Goal: Task Accomplishment & Management: Manage account settings

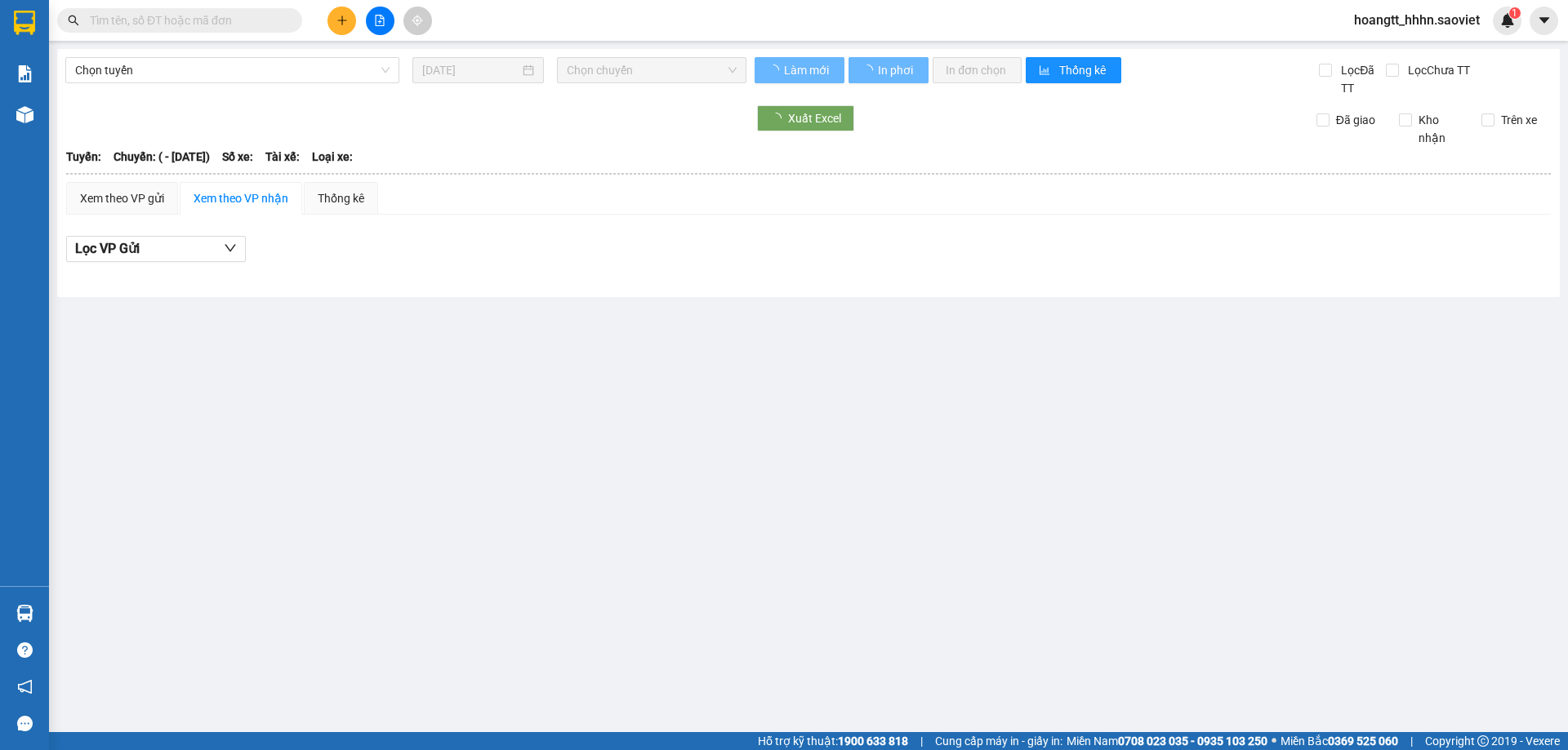
click at [1408, 10] on span "hoangtt_hhhn.saoviet" at bounding box center [1417, 20] width 152 height 21
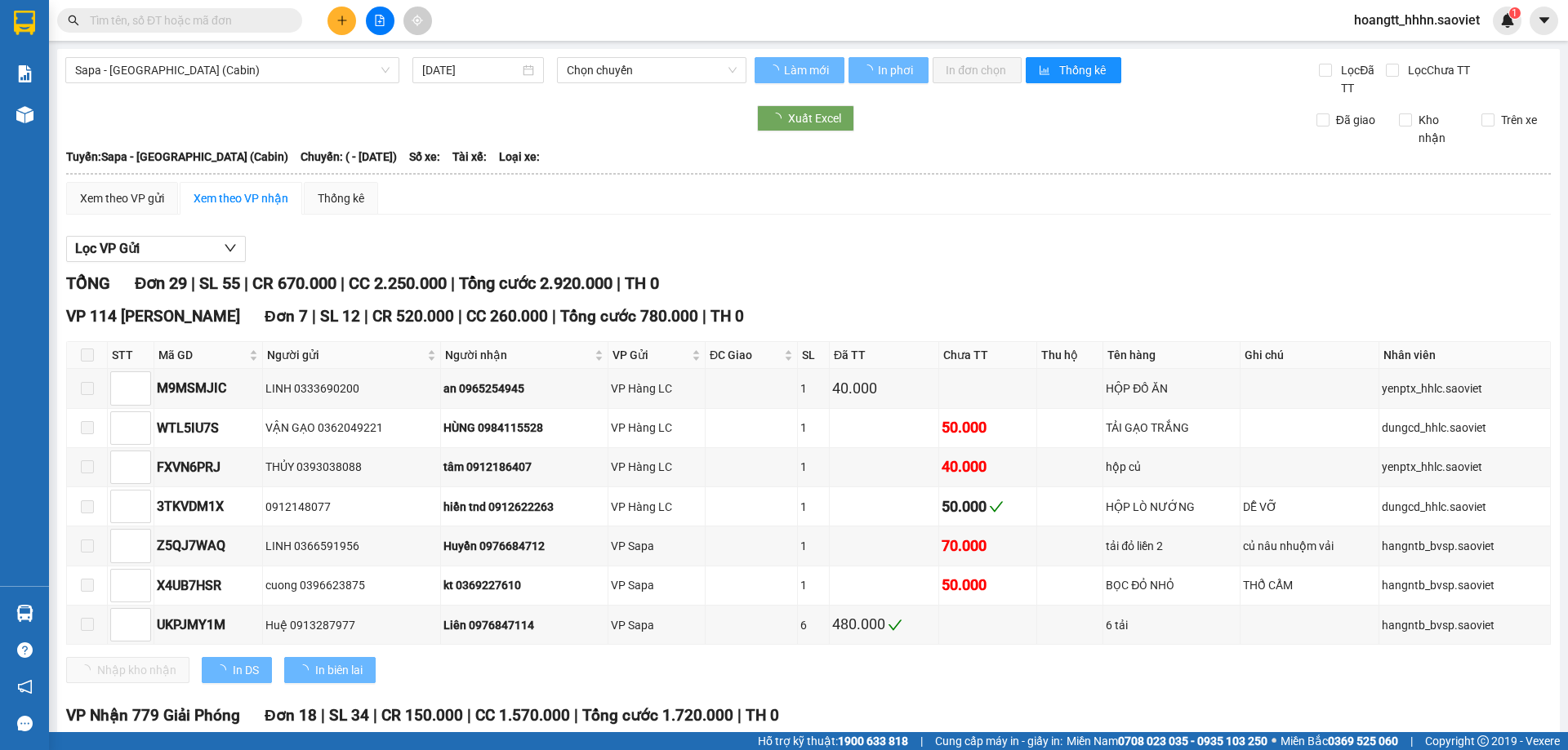
type input "13/10/2025"
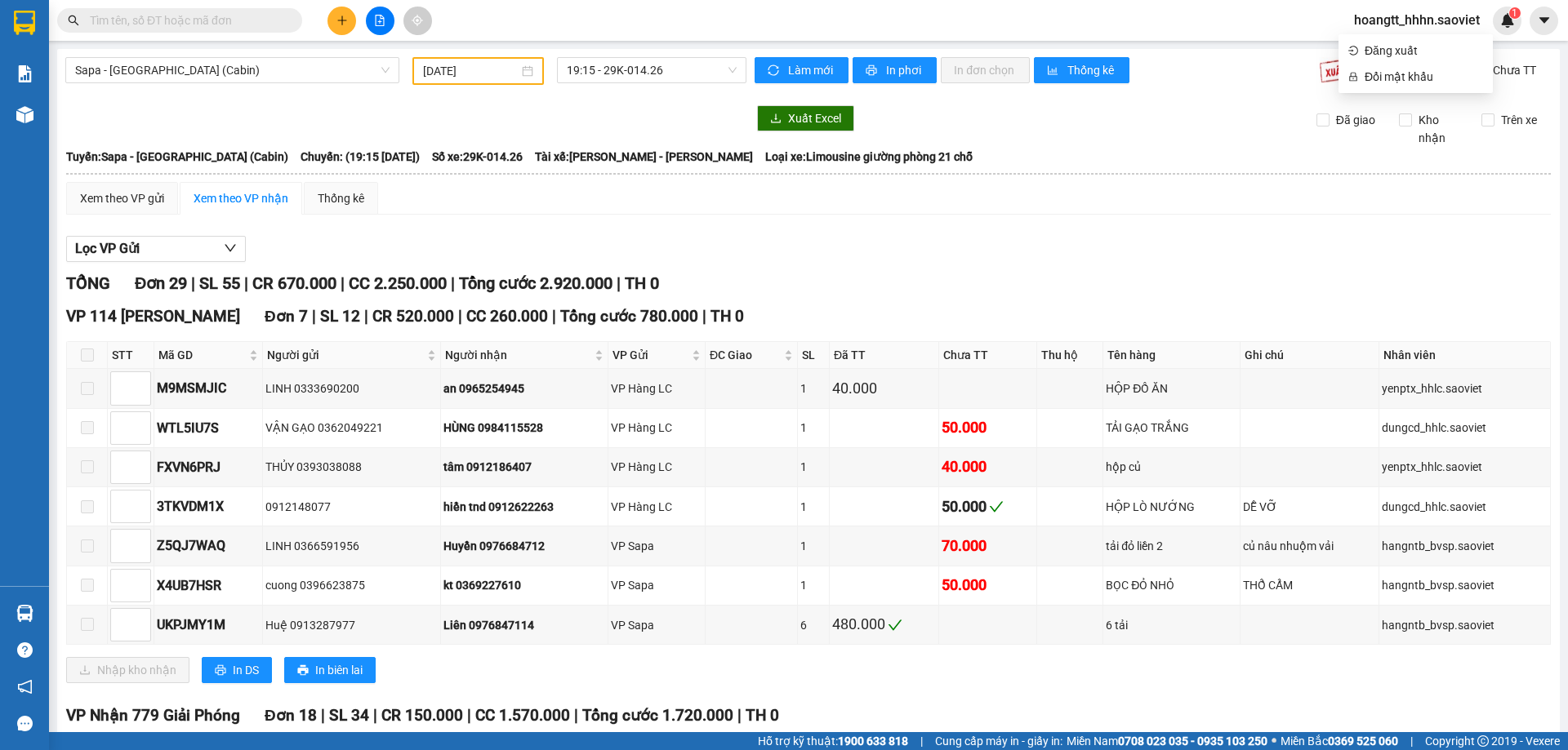
click at [1399, 17] on span "hoangtt_hhhn.saoviet" at bounding box center [1417, 20] width 152 height 21
click at [1389, 46] on main "Sapa - Hà Nội (Cabin) 13/10/2025 19:15 - 29K-014.26 Làm mới In phơi In đơn chọn…" at bounding box center [784, 366] width 1568 height 732
click at [1397, 22] on span "hoangtt_hhhn.saoviet" at bounding box center [1417, 20] width 152 height 21
click at [1386, 48] on span "Đăng xuất" at bounding box center [1424, 50] width 118 height 18
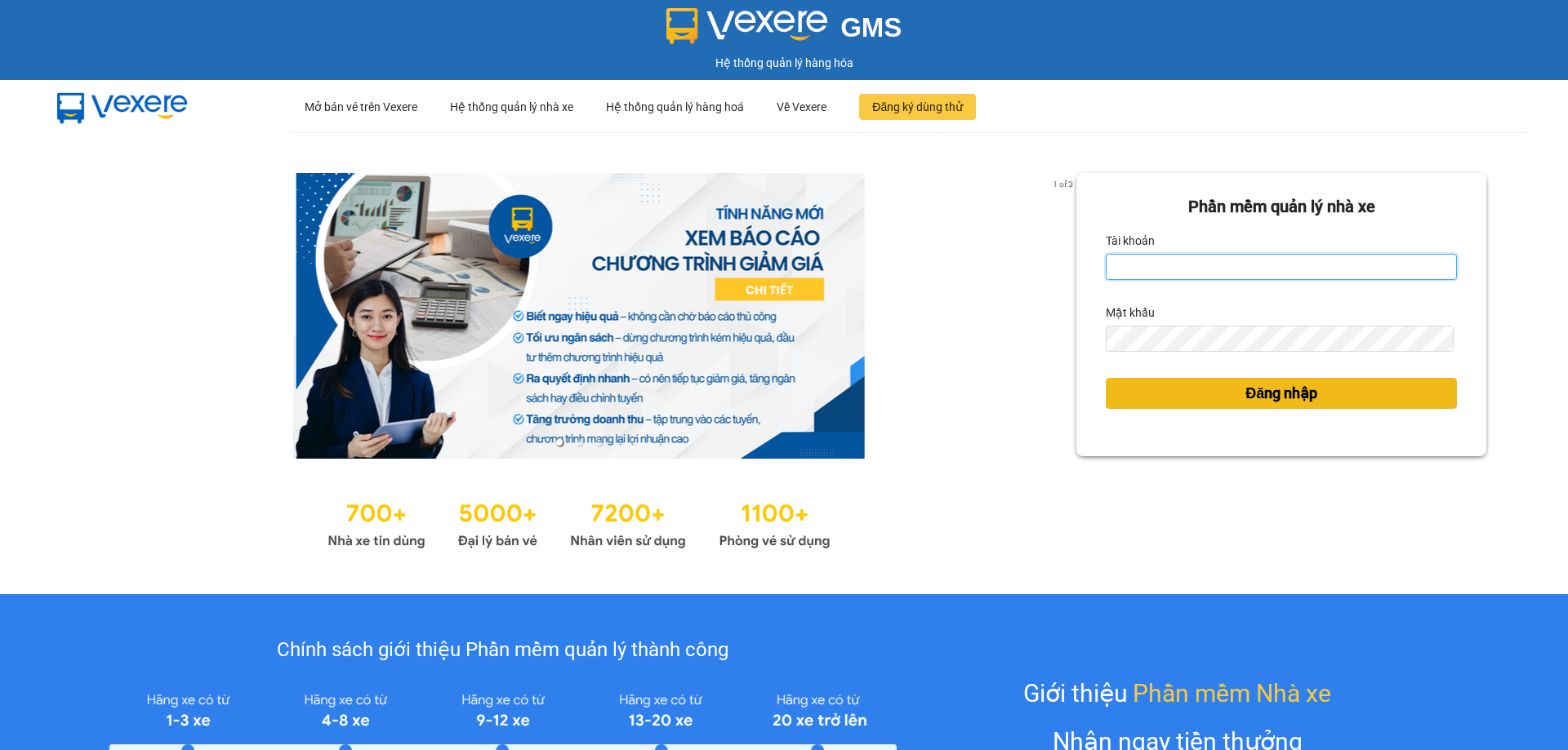
type input "chinhnm_hhhn.saoviet"
click at [1223, 396] on button "Đăng nhập" at bounding box center [1281, 393] width 351 height 31
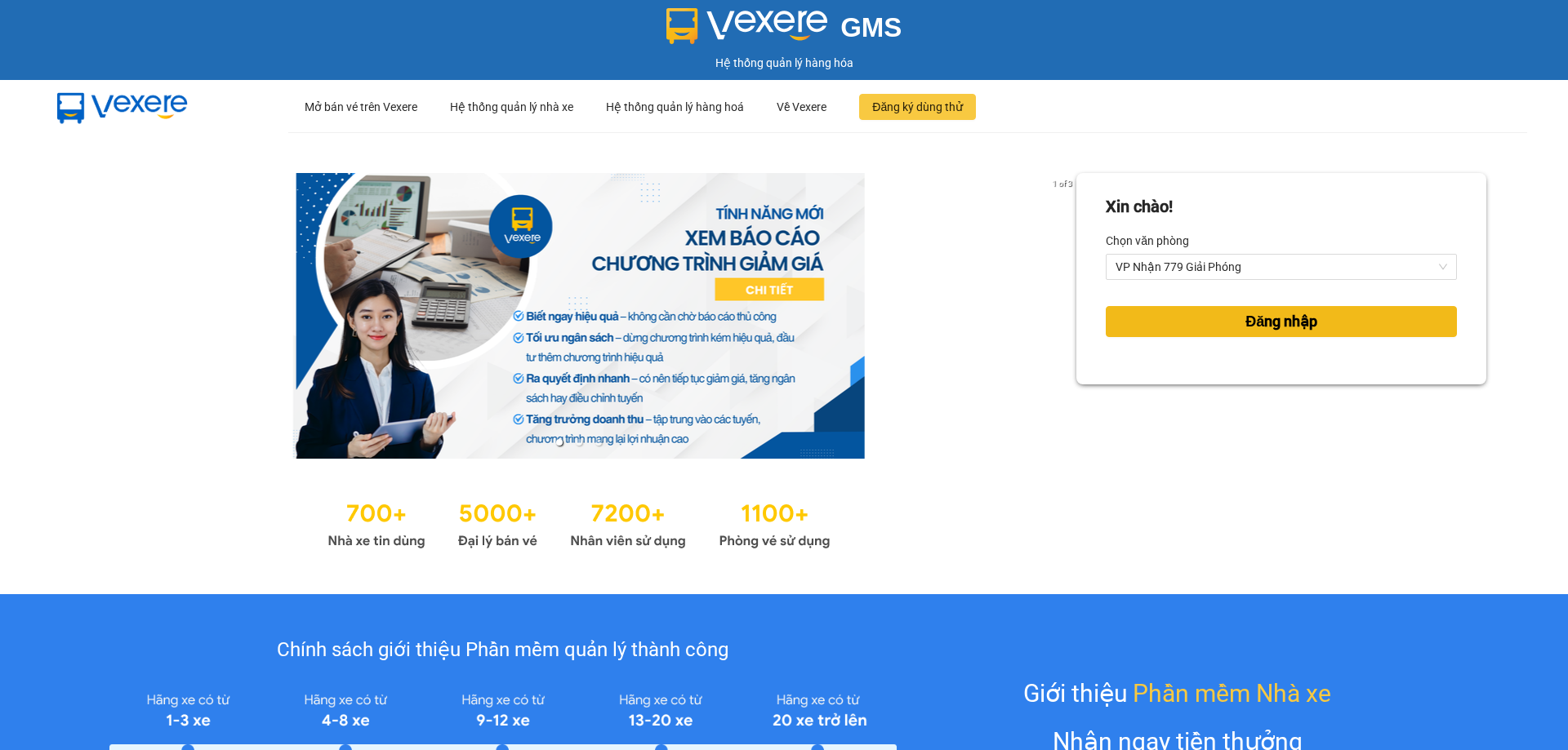
click at [1271, 333] on span "Đăng nhập" at bounding box center [1281, 321] width 72 height 23
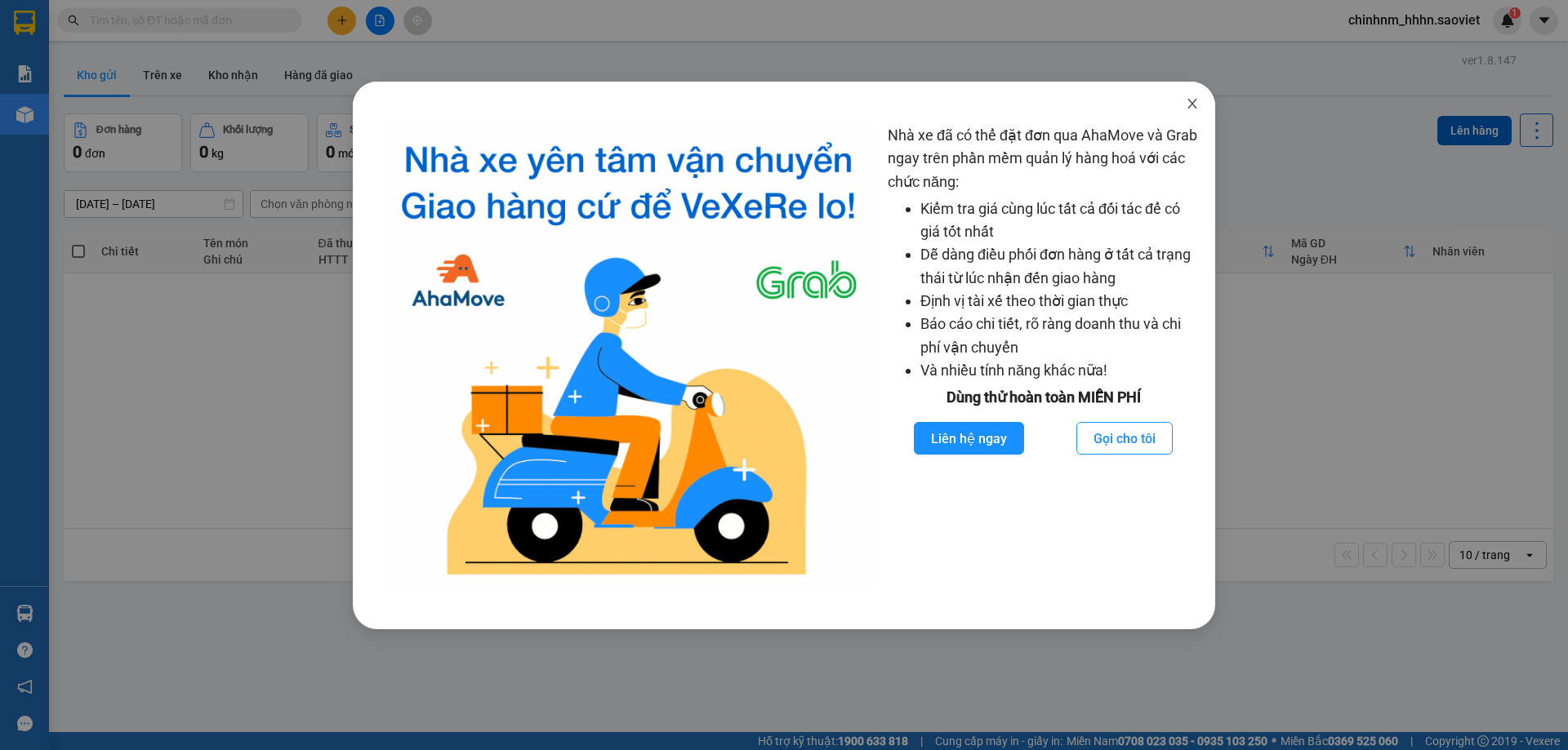
click at [1194, 106] on icon "close" at bounding box center [1192, 103] width 13 height 13
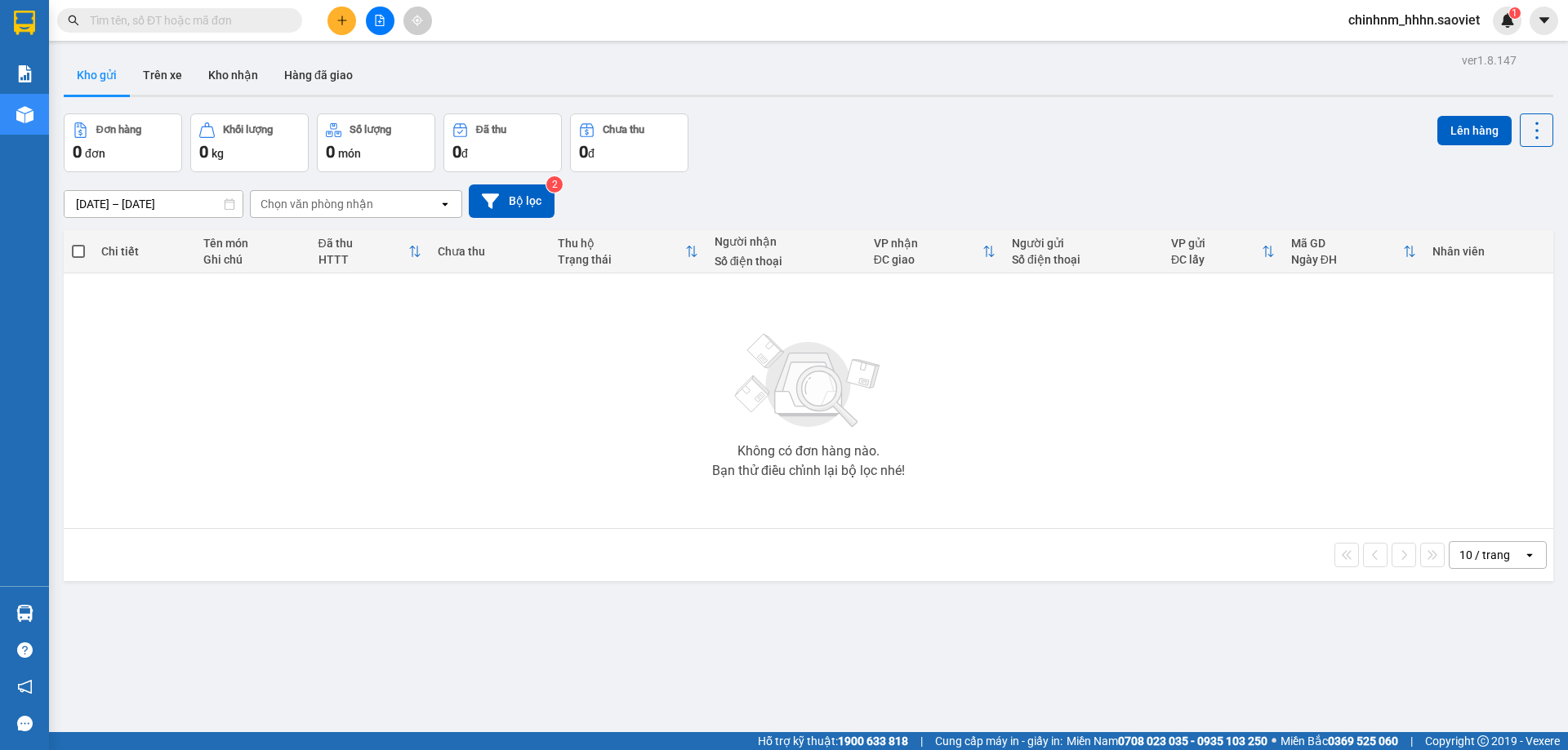
click at [229, 22] on input "text" at bounding box center [186, 21] width 192 height 18
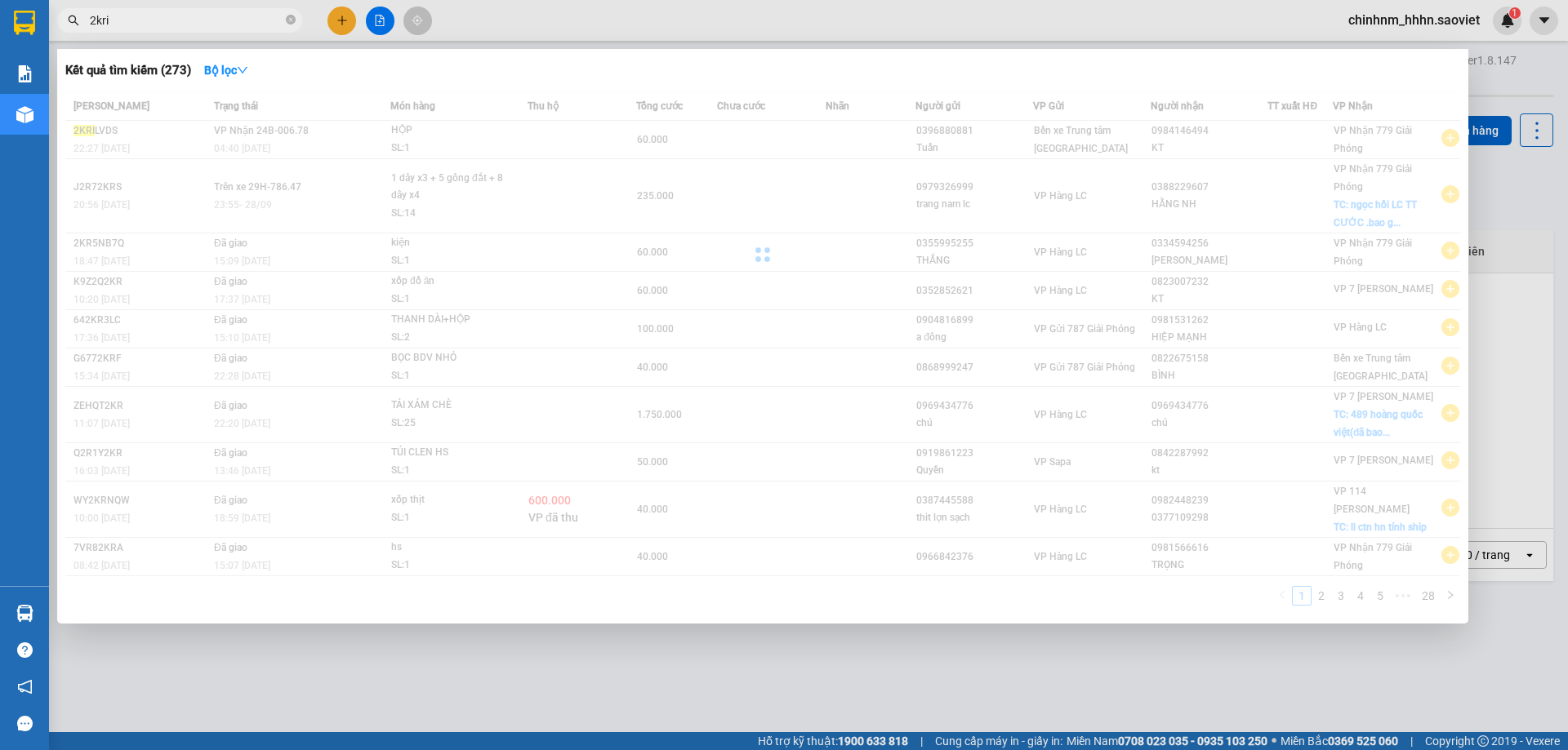
type input "2kri"
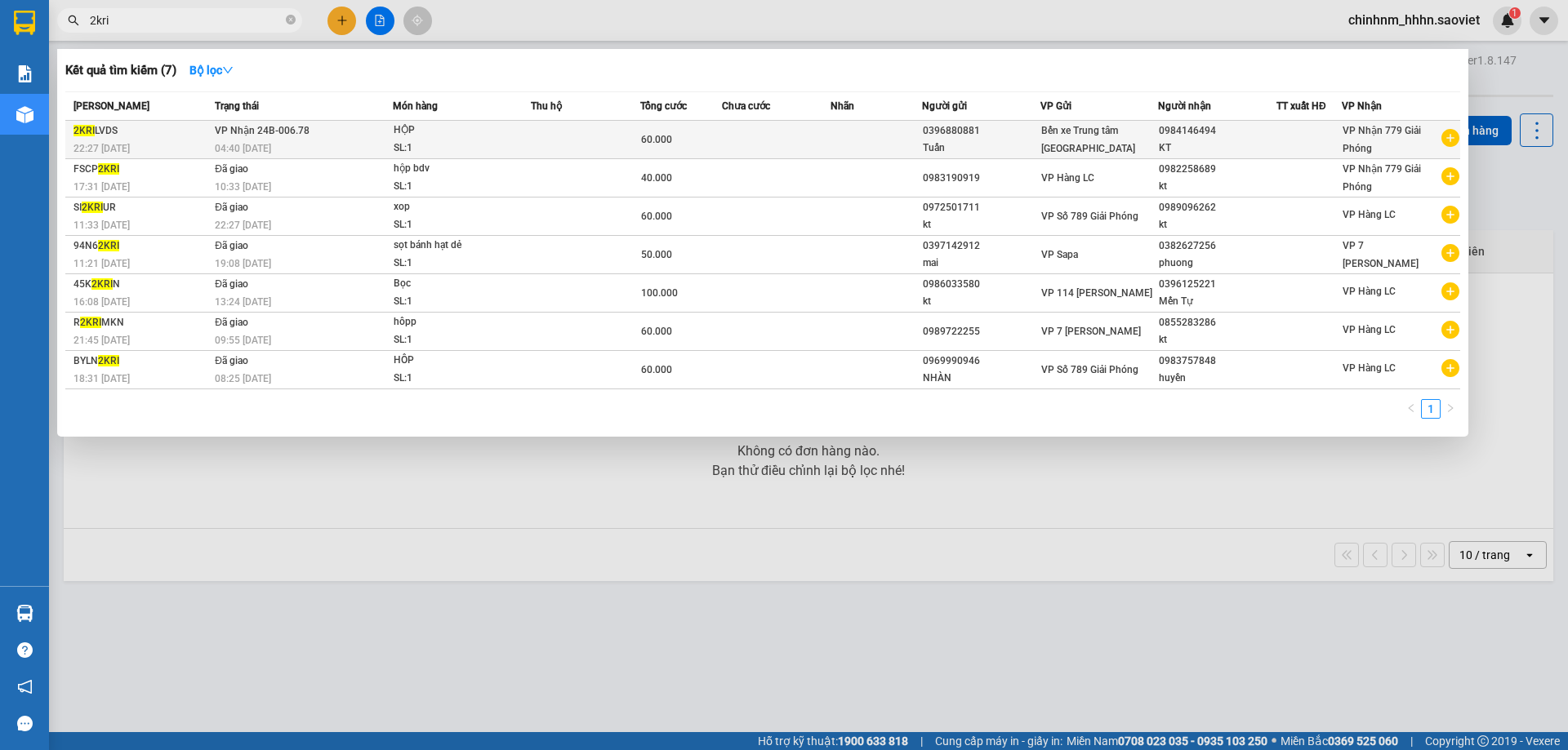
click at [576, 131] on td at bounding box center [585, 139] width 110 height 38
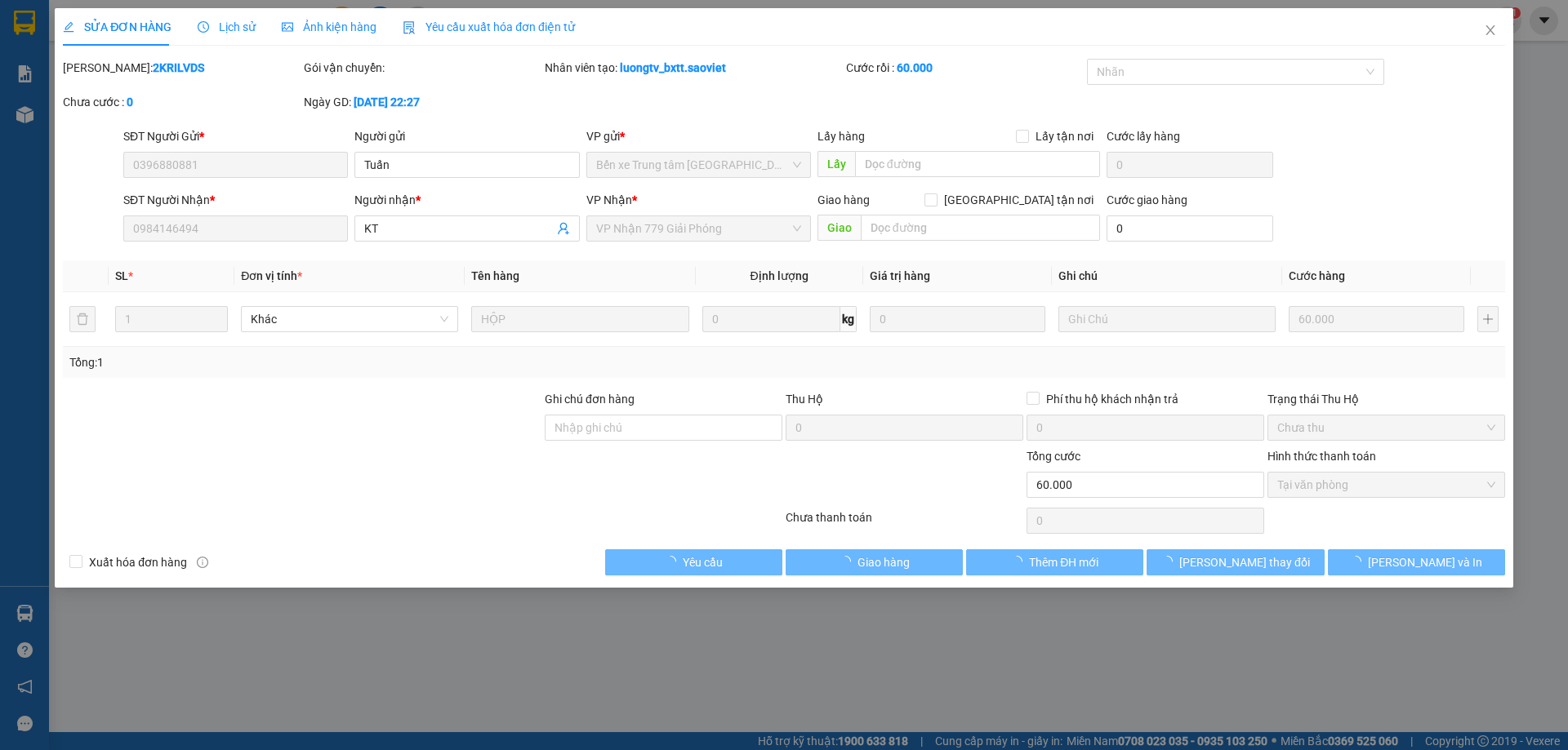
type input "0396880881"
type input "Tuấn"
type input "0984146494"
type input "KT"
type input "0"
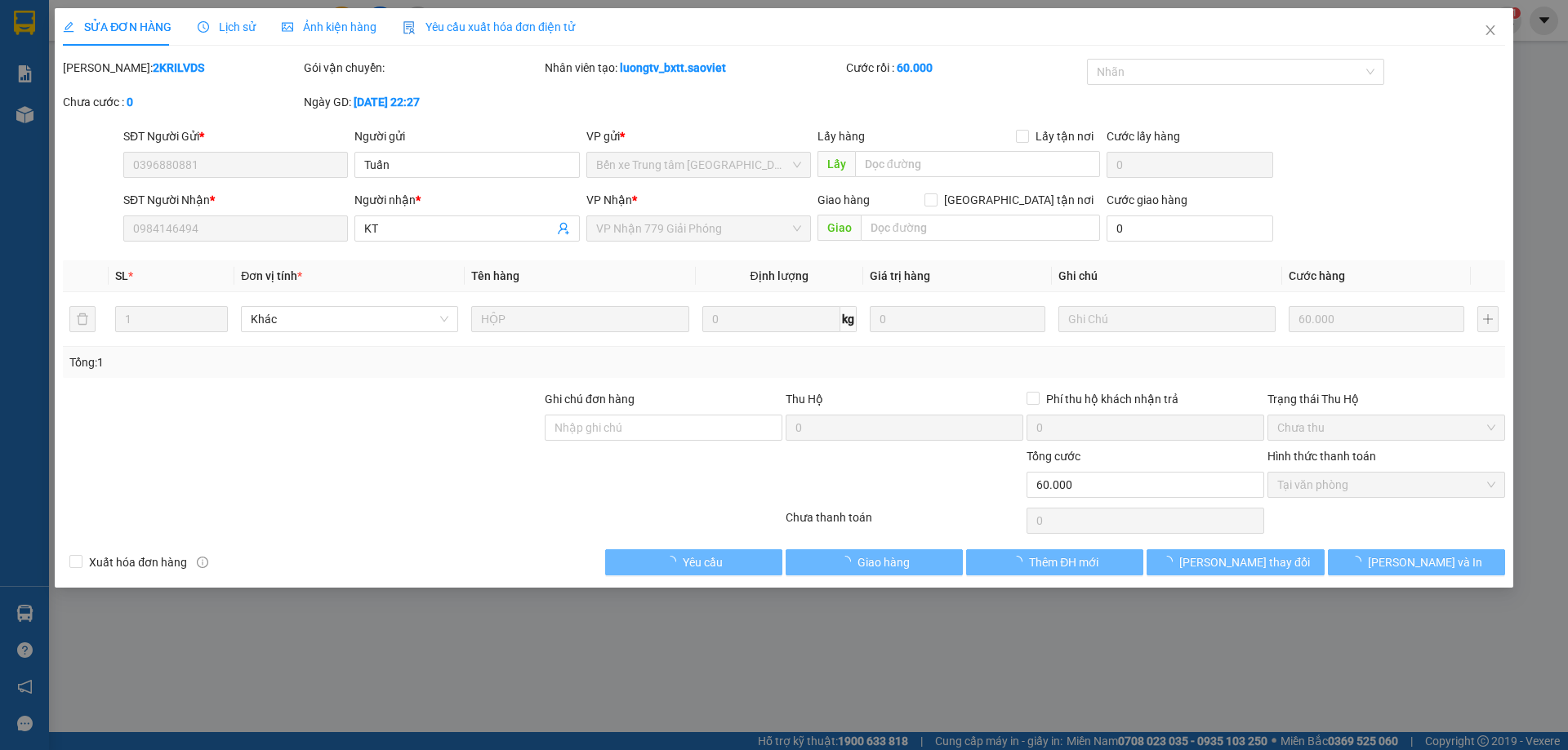
type input "60.000"
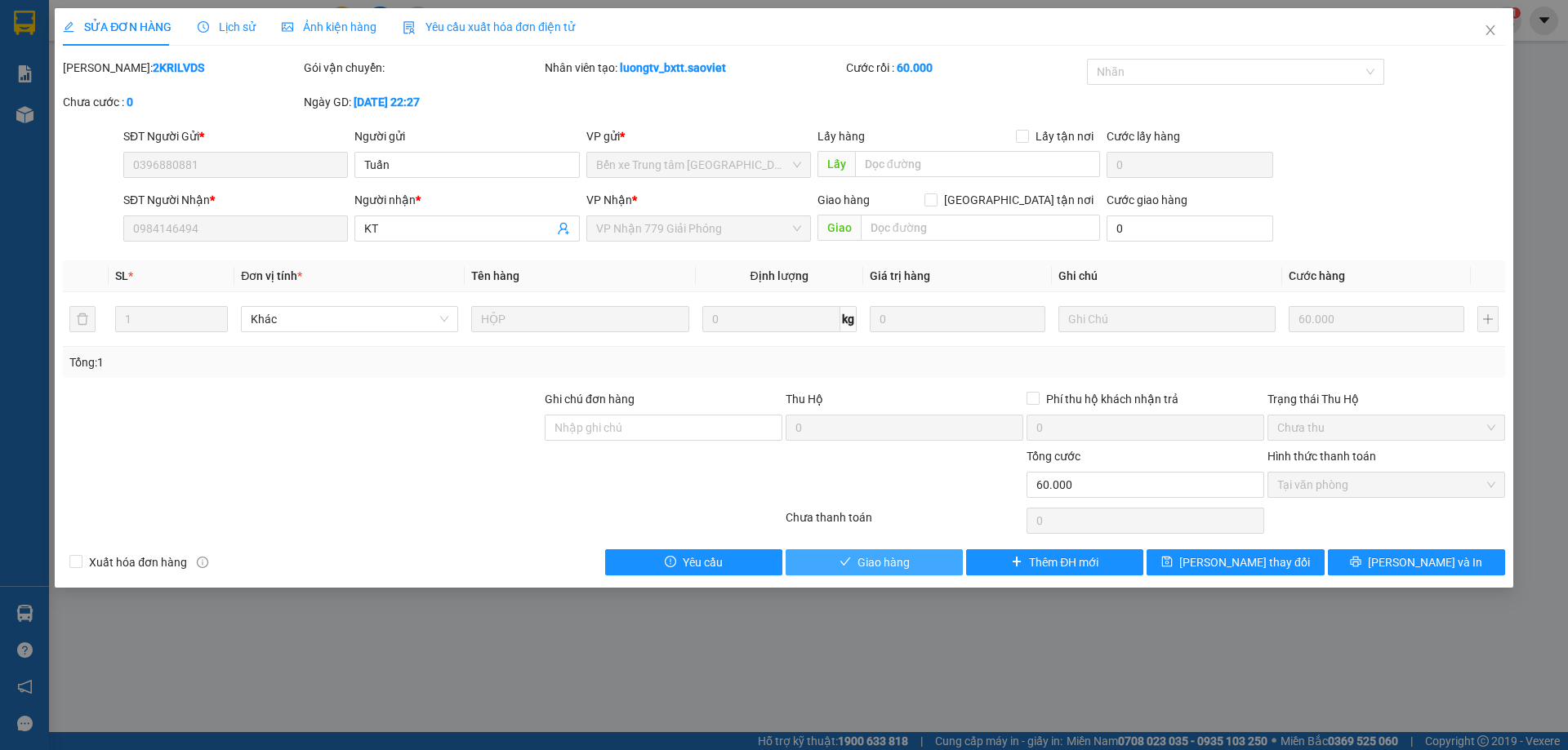
click at [822, 552] on button "Giao hàng" at bounding box center [874, 562] width 178 height 26
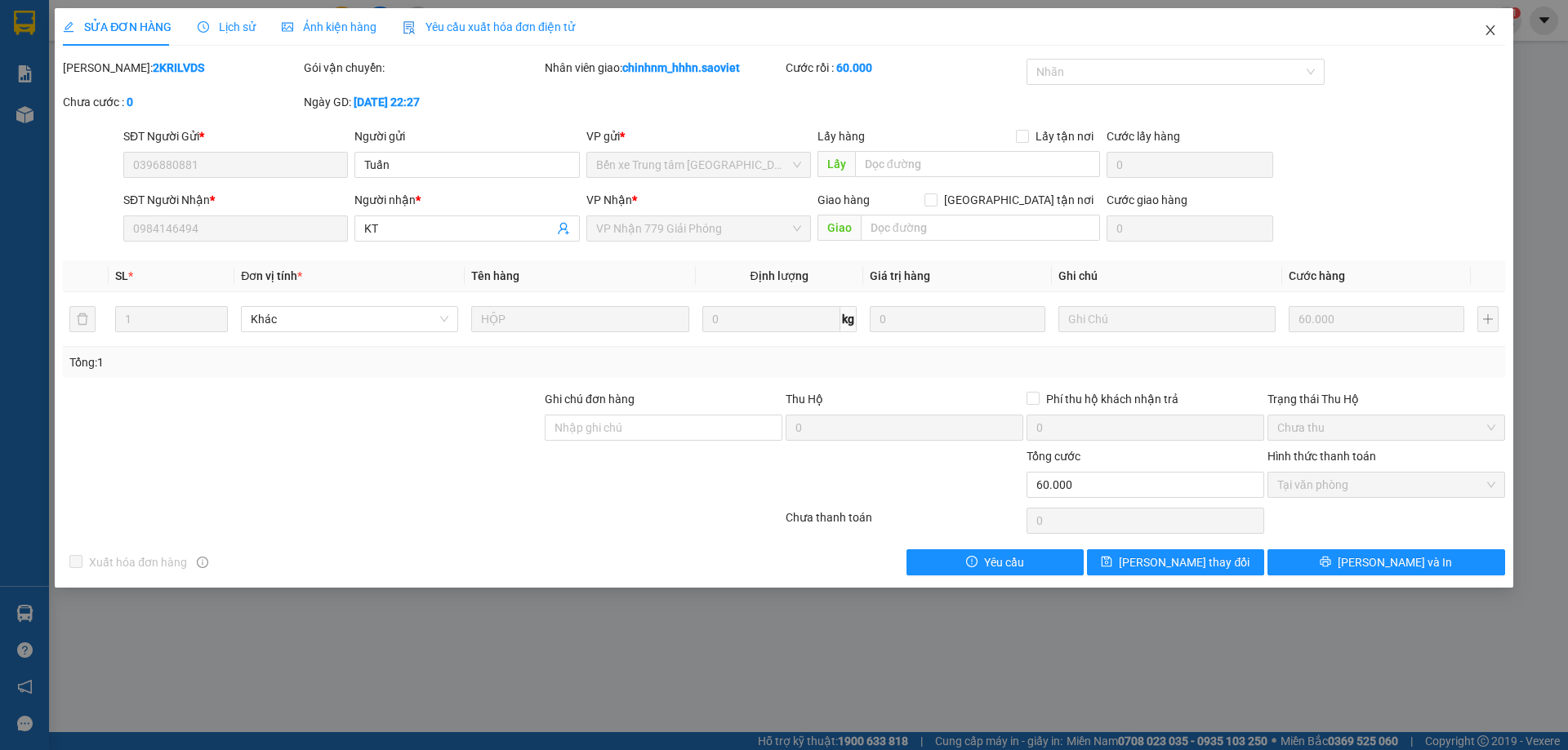
click at [1487, 31] on span "Close" at bounding box center [1490, 31] width 45 height 45
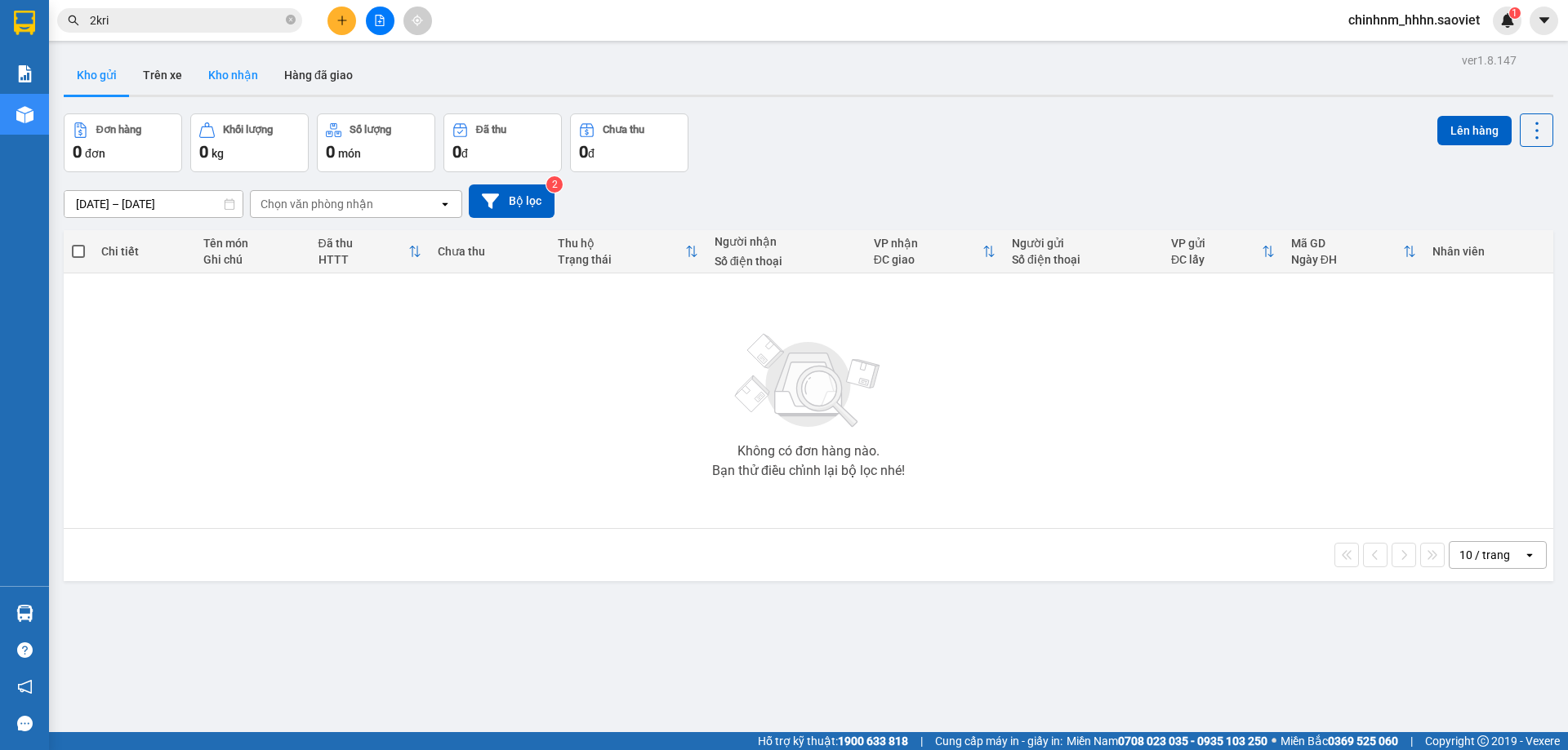
click at [257, 78] on button "Kho nhận" at bounding box center [233, 75] width 76 height 39
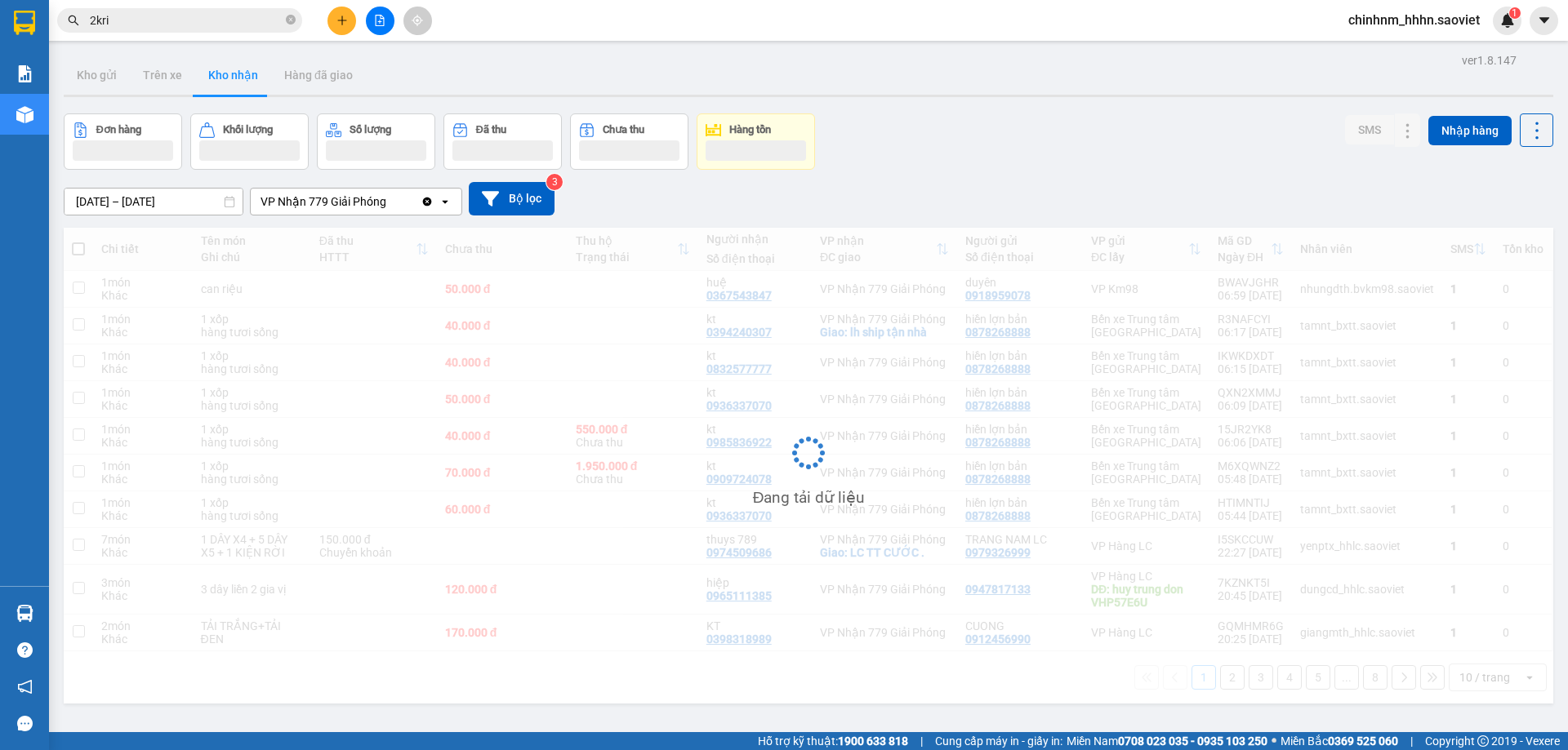
click at [130, 206] on input "[DATE] – [DATE]" at bounding box center [153, 201] width 178 height 26
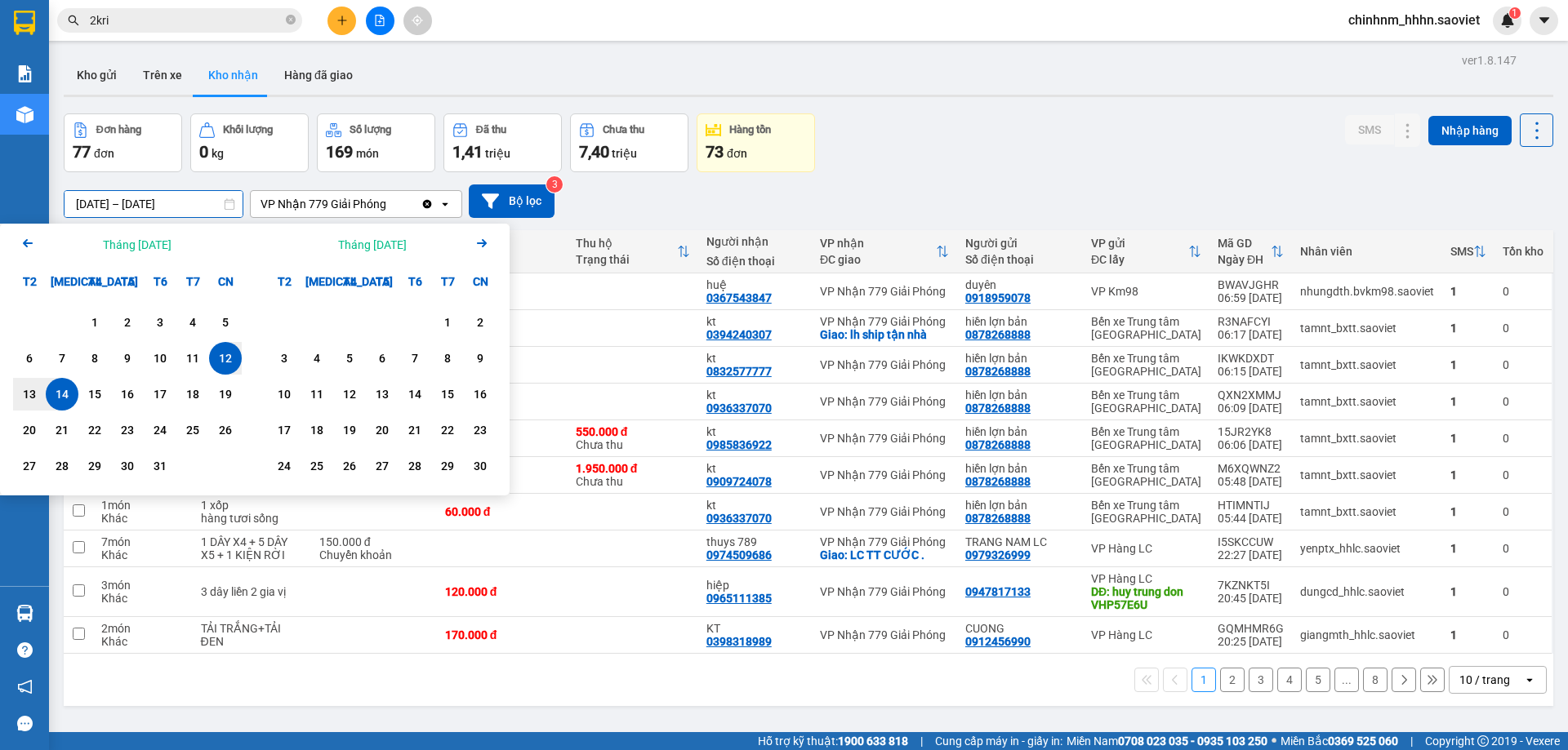
click at [22, 237] on icon "Arrow Left" at bounding box center [28, 244] width 20 height 20
click at [32, 244] on icon "Previous month." at bounding box center [28, 243] width 10 height 8
click at [159, 320] on div "1" at bounding box center [160, 323] width 23 height 20
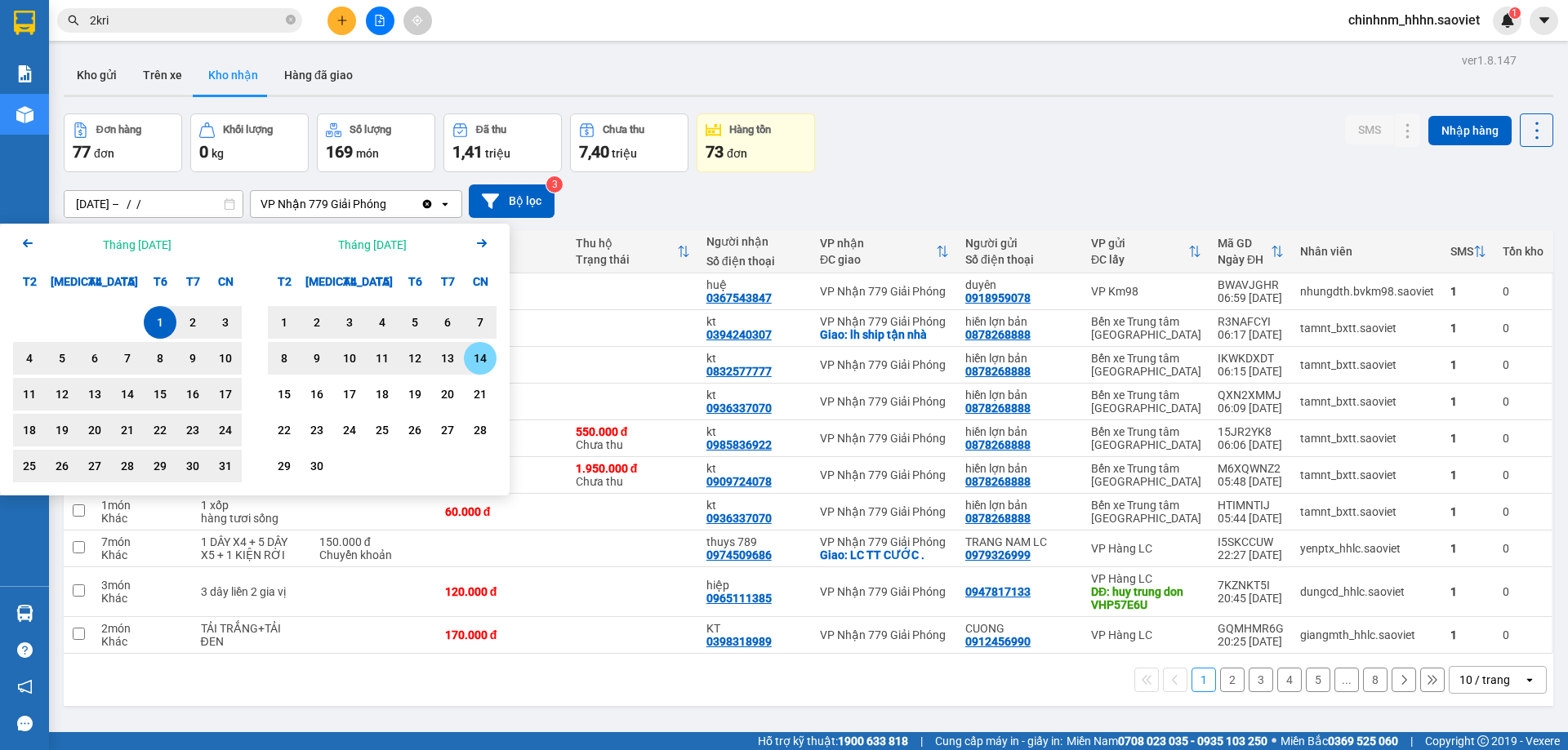
click at [475, 361] on div "14" at bounding box center [480, 358] width 23 height 20
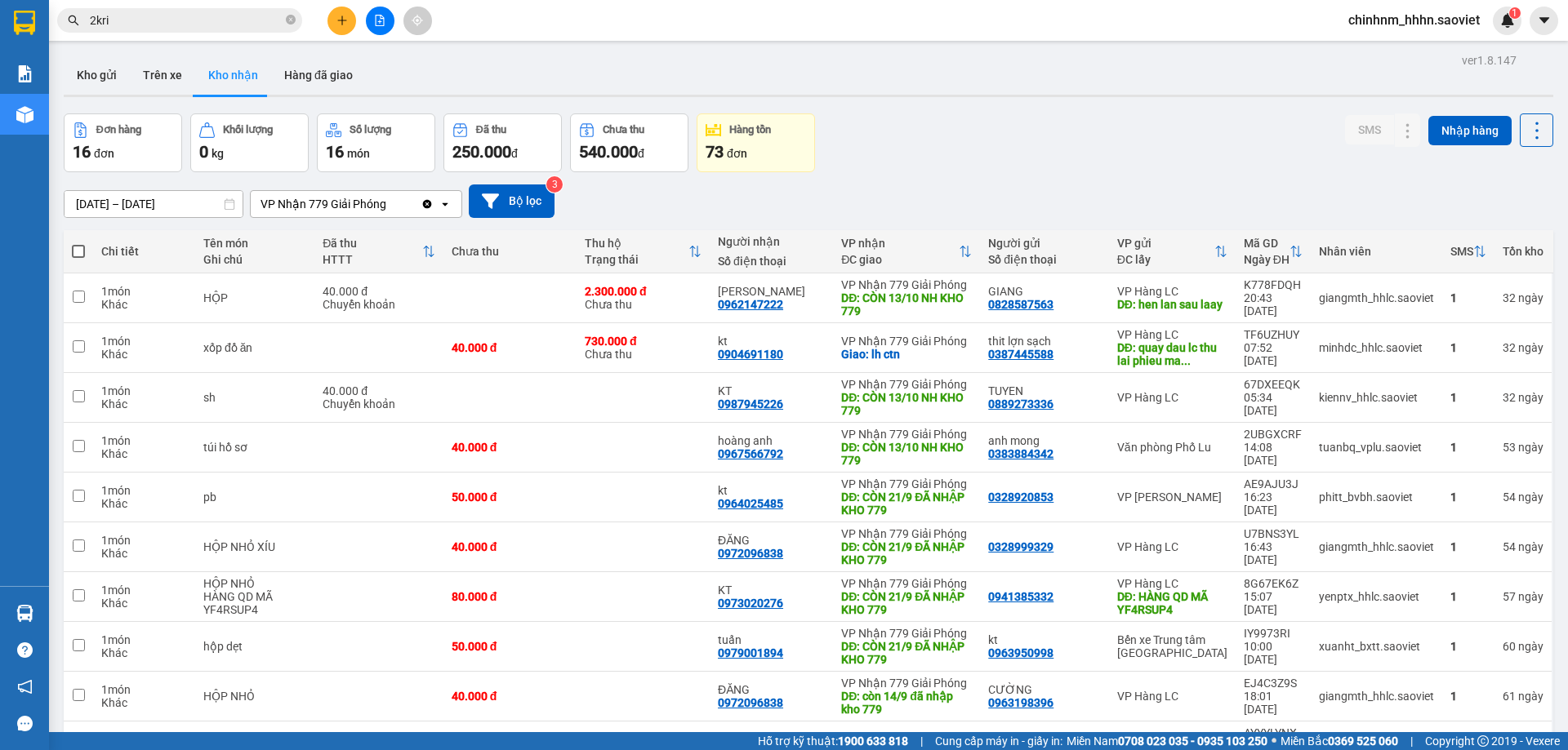
click at [175, 203] on input "[DATE] – [DATE]" at bounding box center [153, 204] width 178 height 26
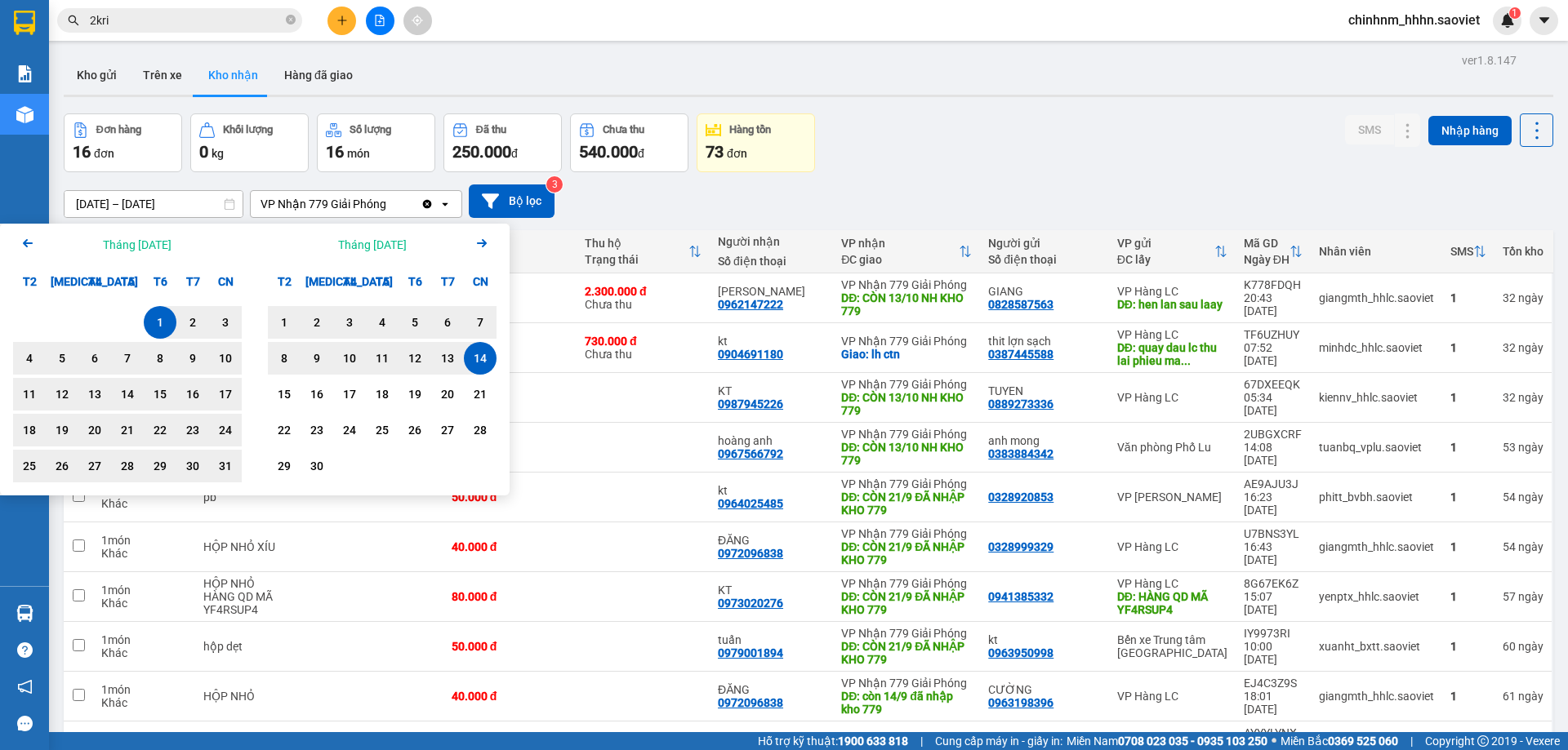
click at [480, 243] on icon "Next month." at bounding box center [482, 243] width 10 height 8
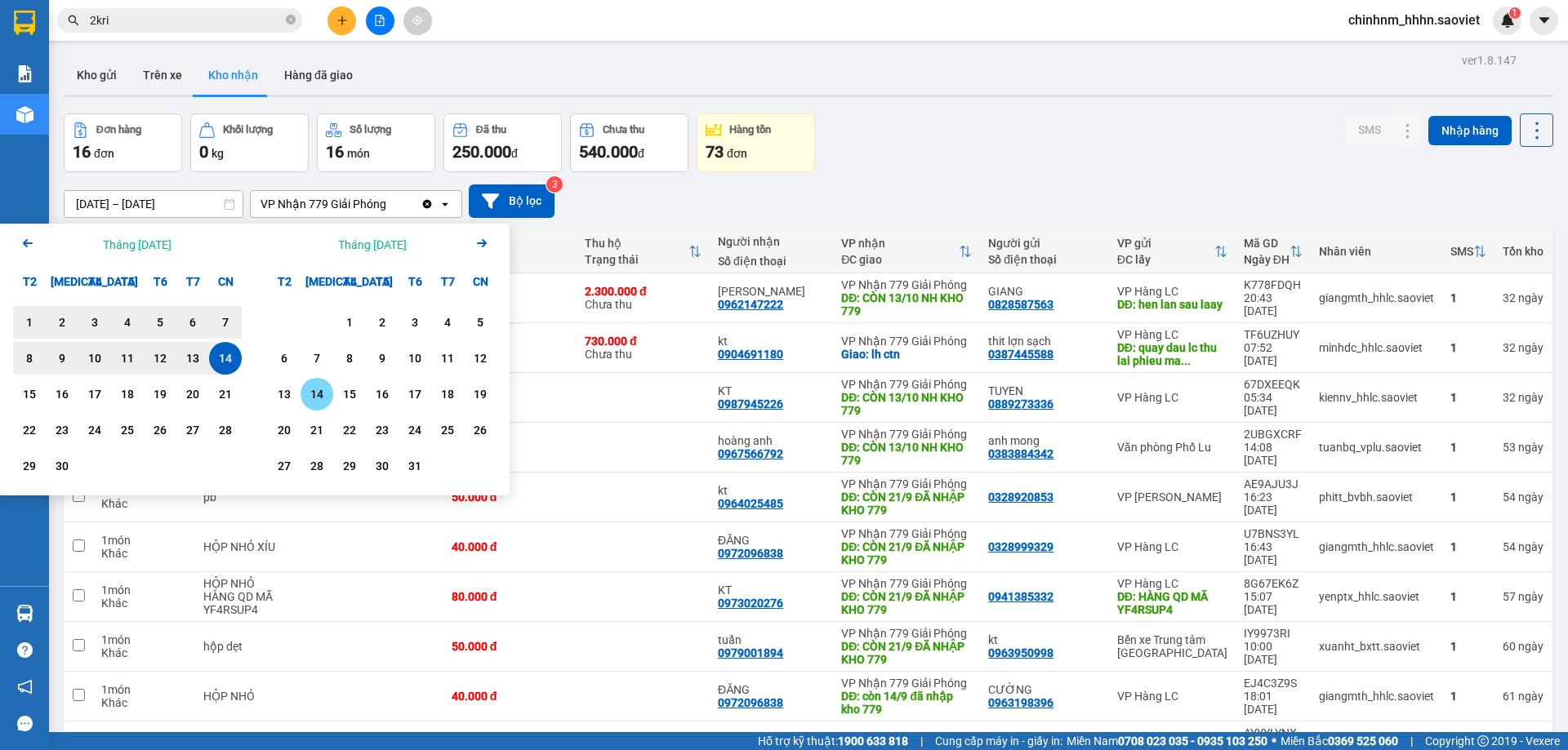
click at [325, 391] on div "14" at bounding box center [316, 395] width 23 height 20
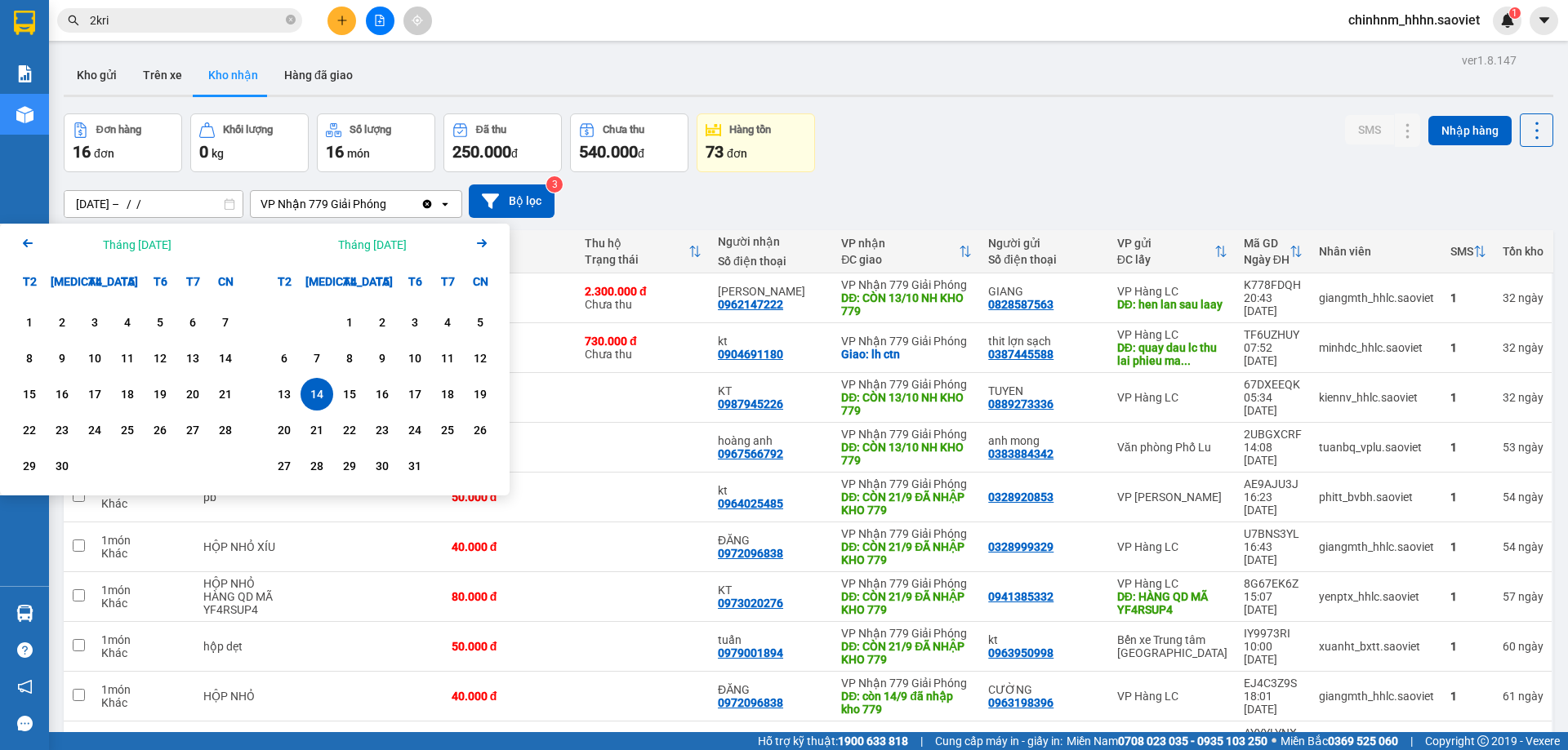
click at [30, 244] on icon "Previous month." at bounding box center [28, 243] width 10 height 8
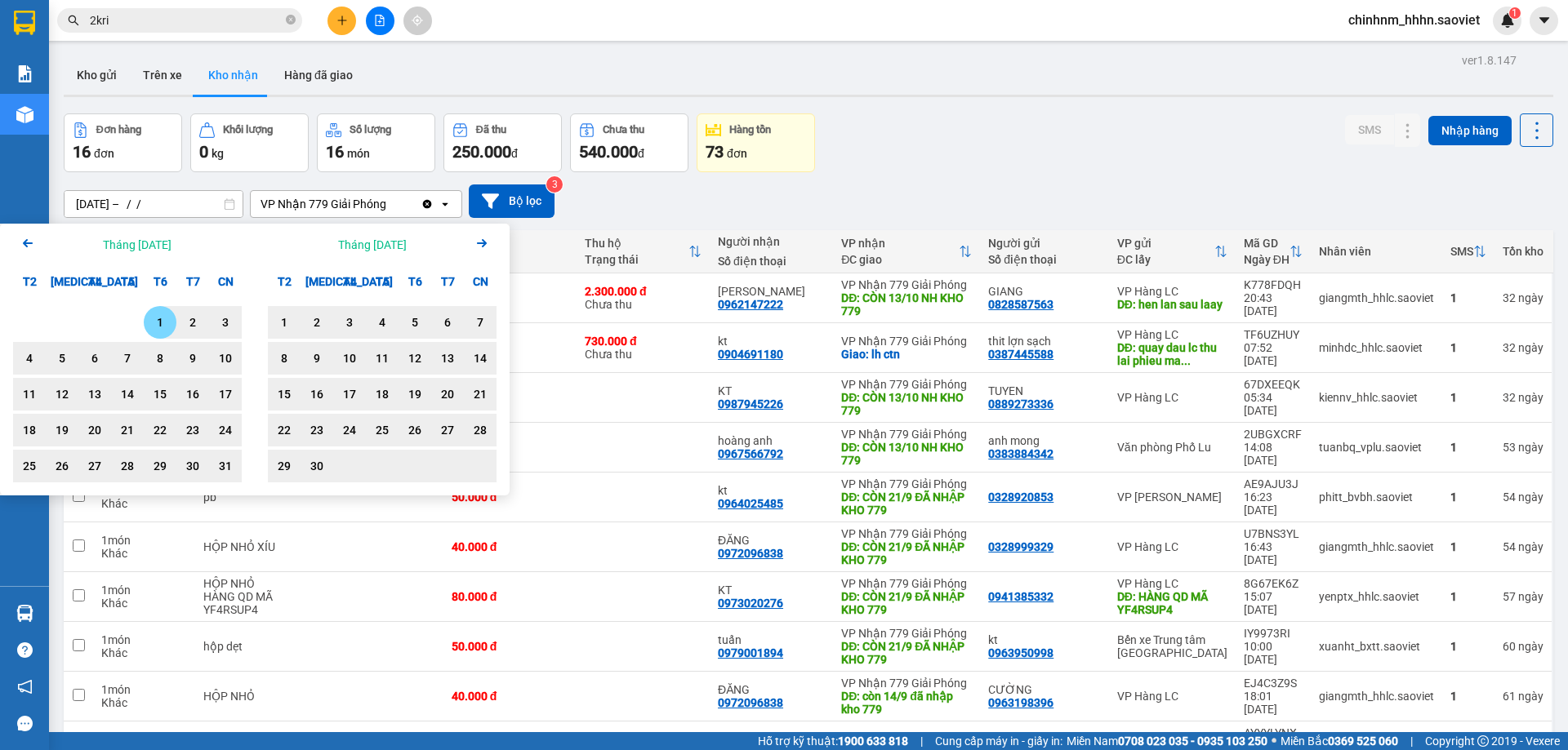
click at [154, 325] on div "1" at bounding box center [160, 323] width 23 height 20
type input "[DATE] – [DATE]"
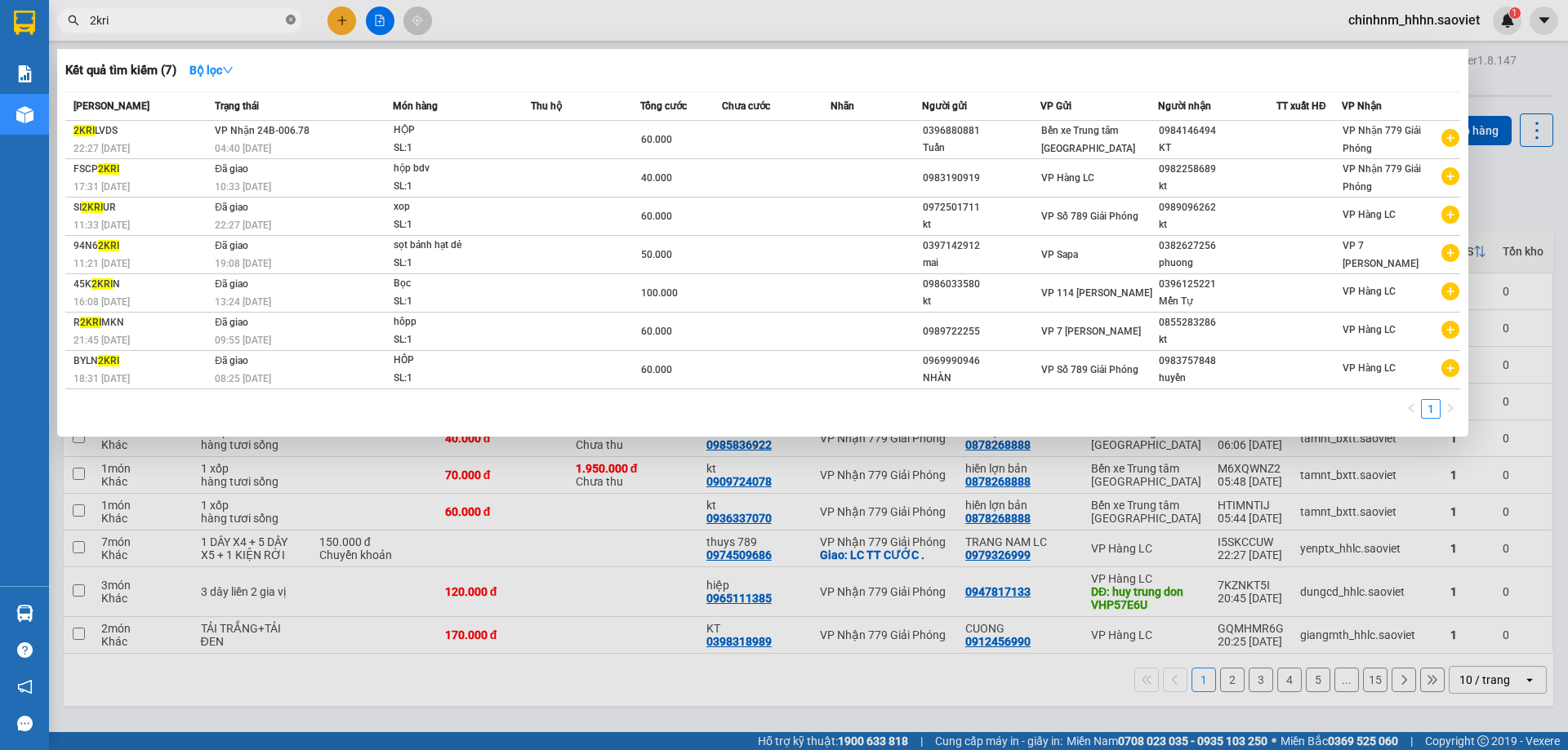
click at [288, 19] on icon "close-circle" at bounding box center [291, 20] width 10 height 10
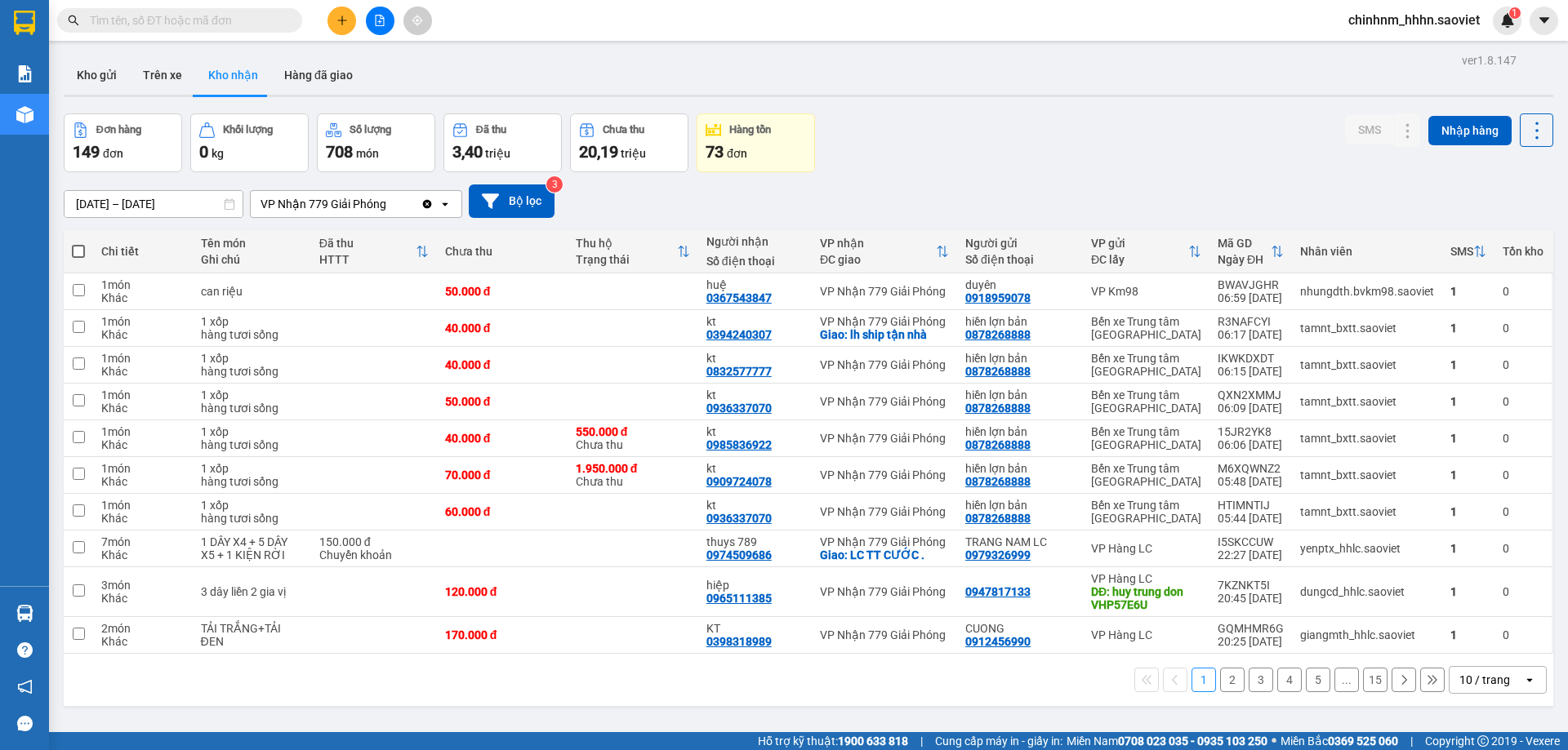
click at [209, 25] on input "text" at bounding box center [186, 21] width 192 height 18
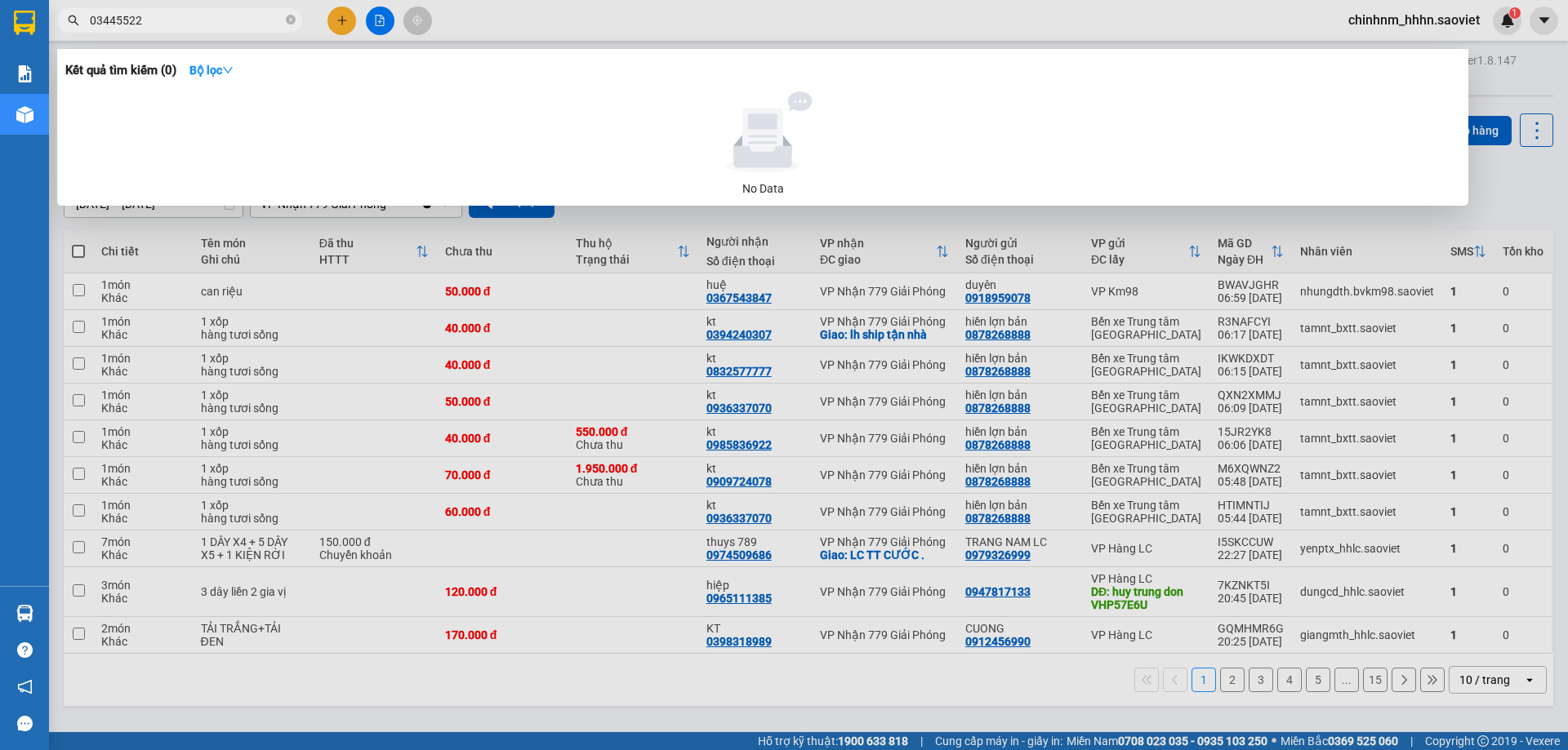
click at [172, 21] on input "03445522" at bounding box center [186, 21] width 192 height 18
click at [127, 21] on input "03445522" at bounding box center [186, 21] width 192 height 18
click at [182, 21] on input "034455522" at bounding box center [186, 21] width 192 height 18
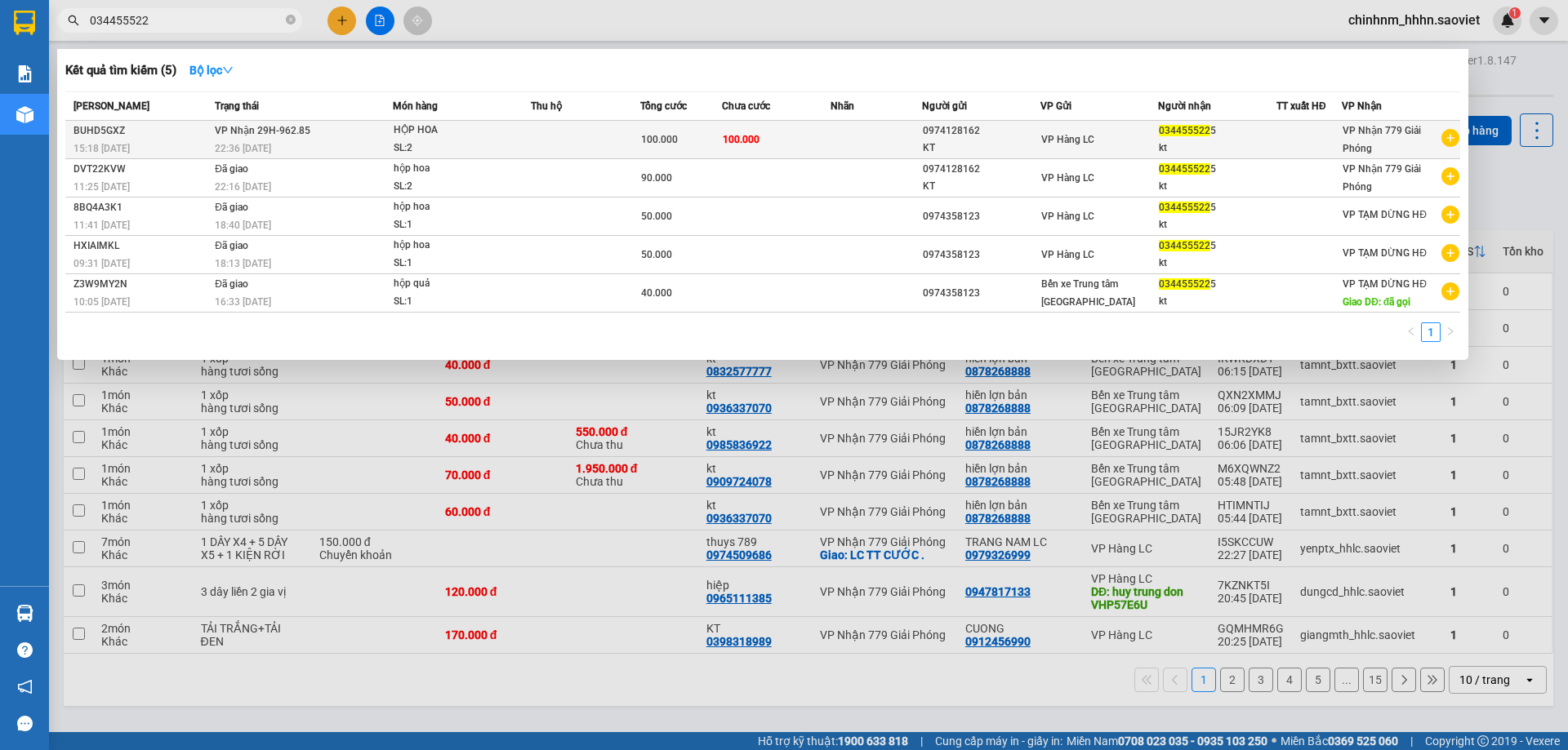
type input "034455522"
click at [658, 134] on span "100.000" at bounding box center [659, 140] width 37 height 12
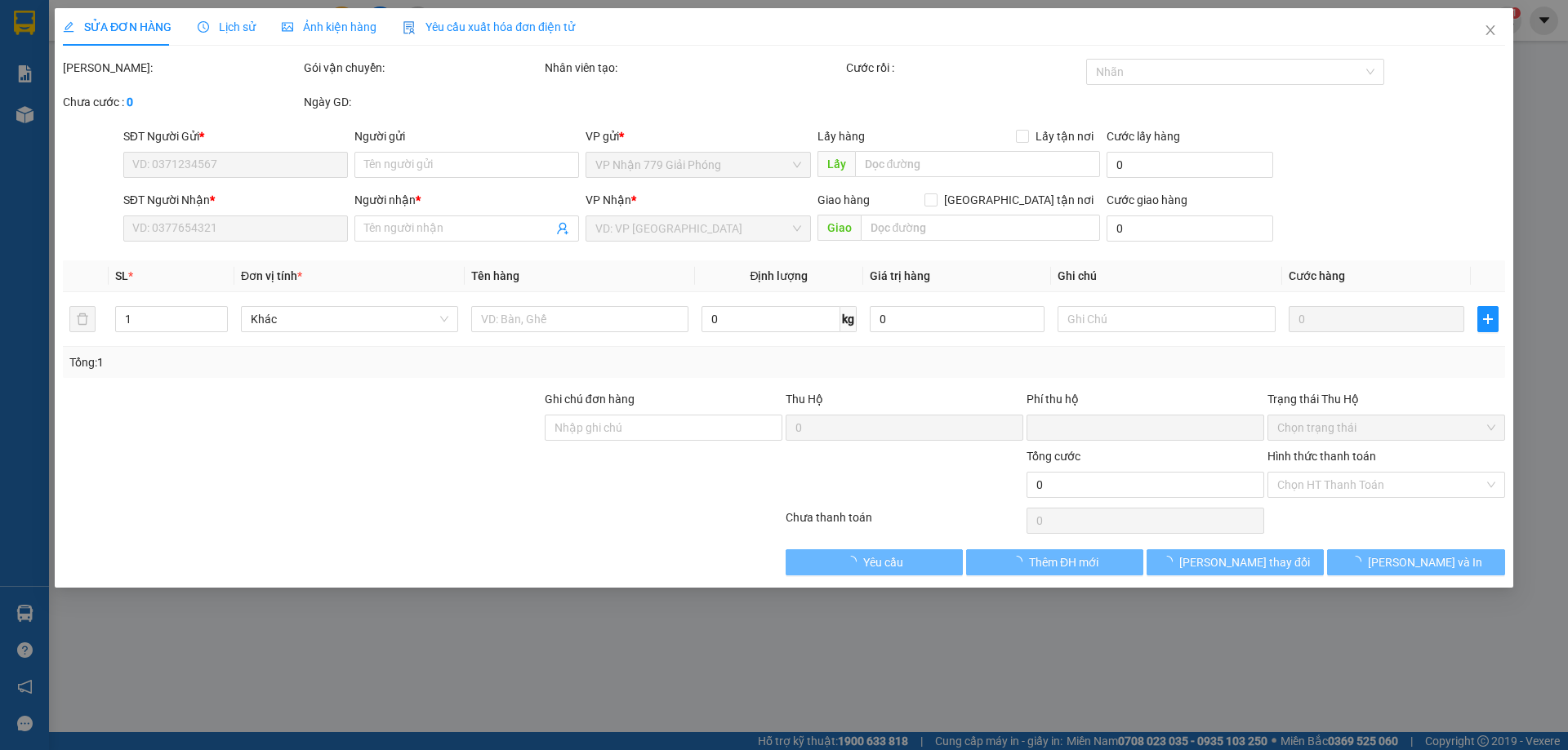
type input "0974128162"
type input "KT"
type input "0344555225"
type input "kt"
type input "0"
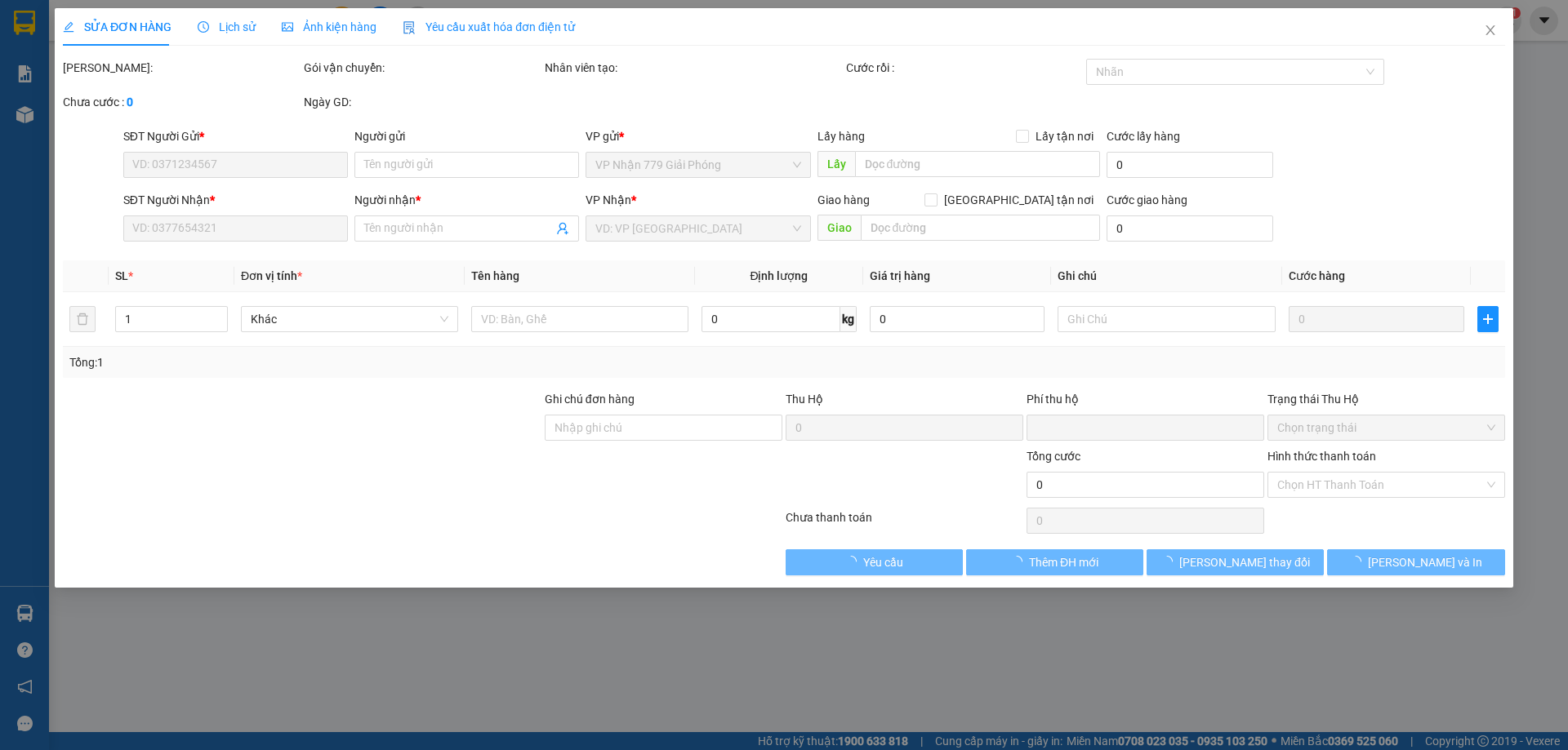
type input "100.000"
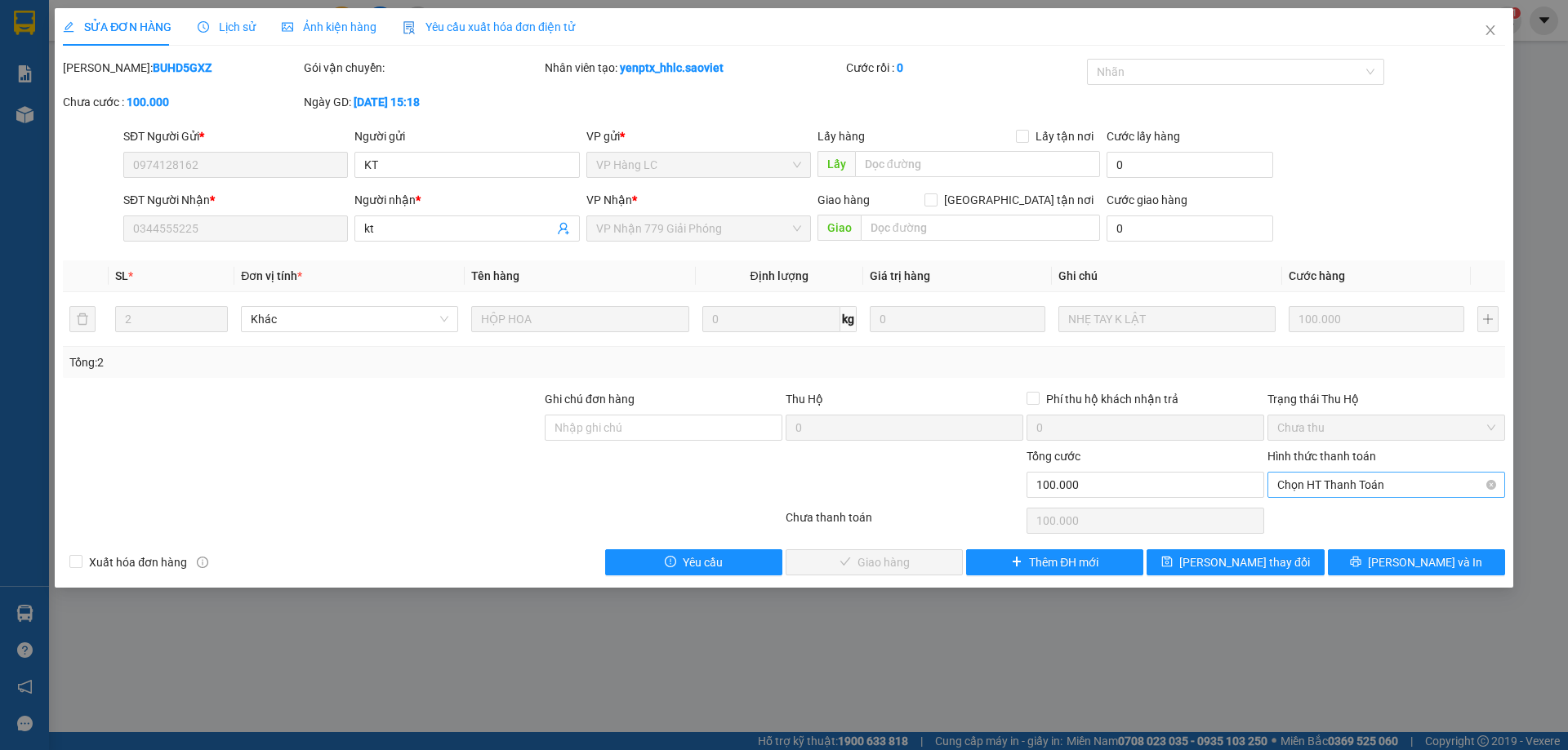
click at [1384, 480] on span "Chọn HT Thanh Toán" at bounding box center [1385, 485] width 218 height 25
click at [1329, 542] on div "Chuyển khoản" at bounding box center [1385, 544] width 218 height 18
type input "0"
click at [902, 569] on span "[PERSON_NAME] và Giao hàng" at bounding box center [895, 562] width 157 height 18
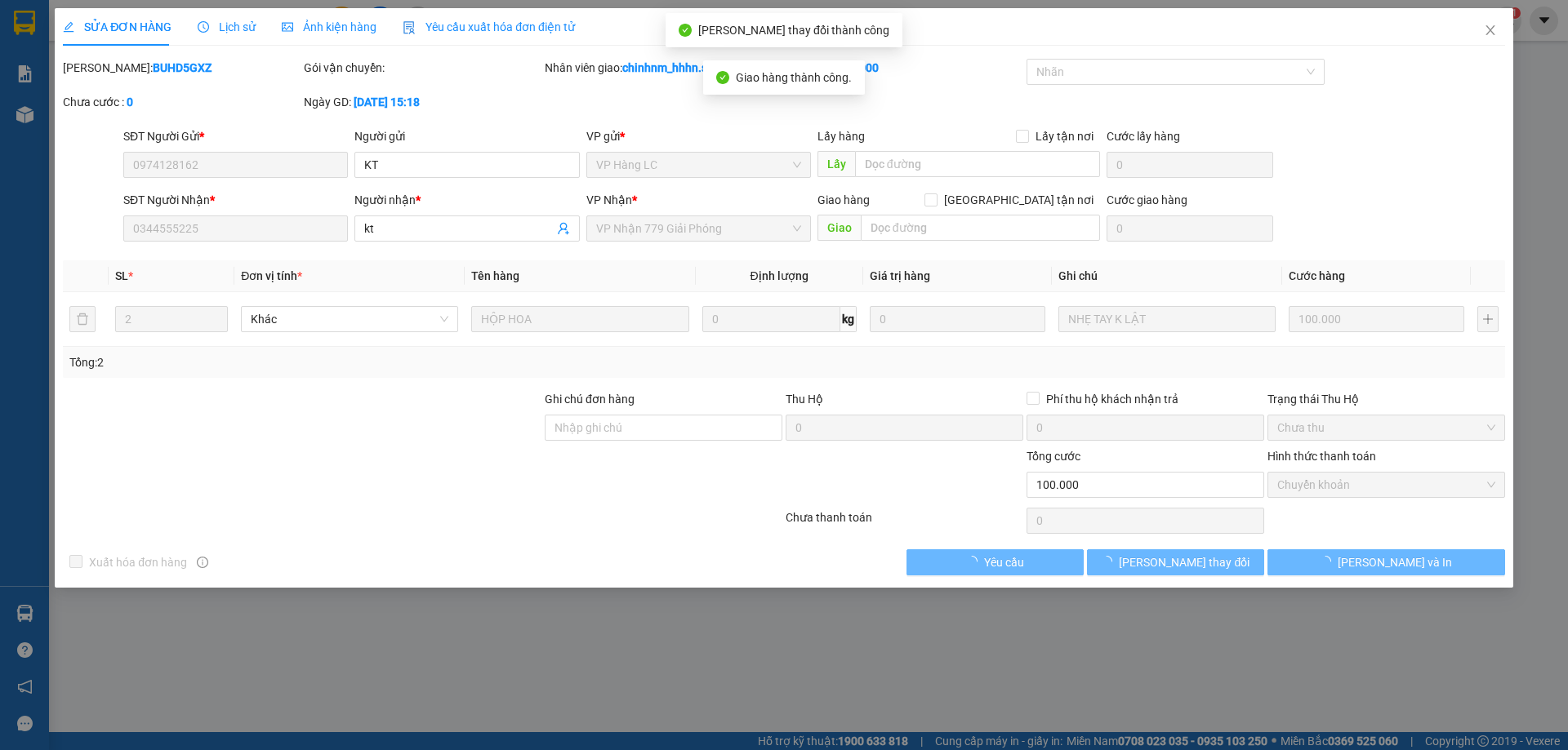
click at [1445, 37] on div "SỬA ĐƠN HÀNG Lịch sử Ảnh kiện hàng Yêu cầu xuất hóa đơn điện tử" at bounding box center [784, 27] width 1442 height 38
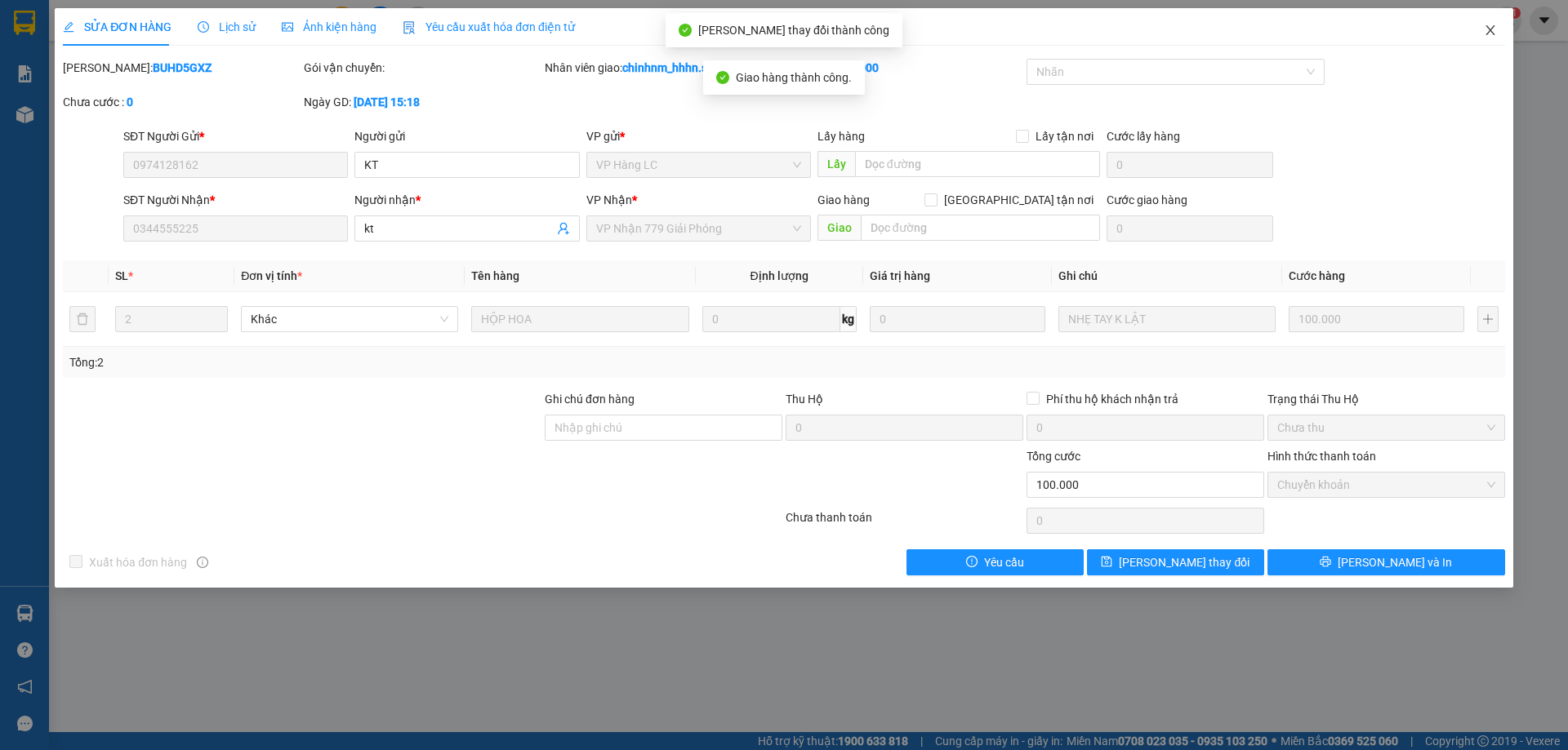
click at [1509, 42] on span "Close" at bounding box center [1490, 31] width 45 height 45
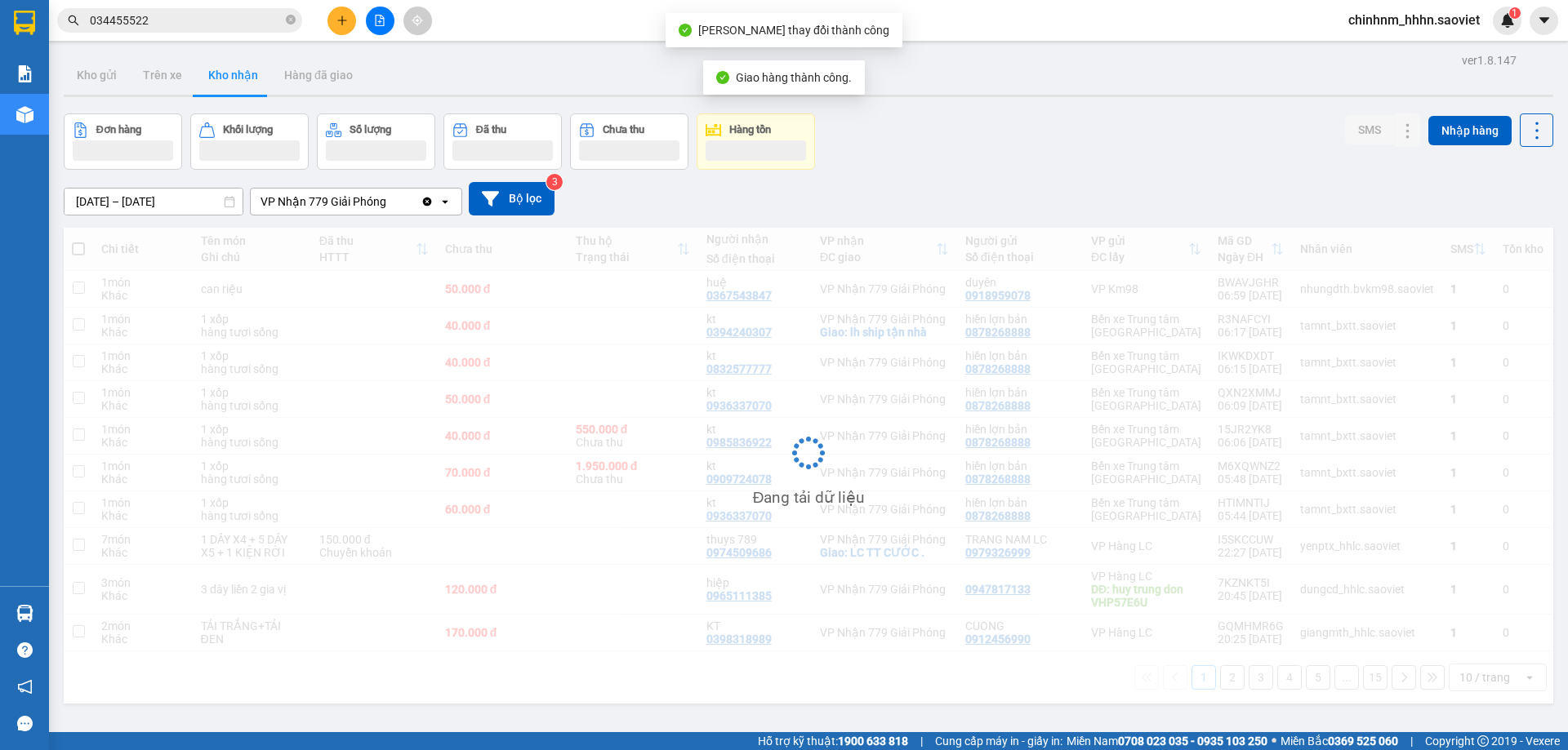
click at [287, 14] on span at bounding box center [291, 21] width 10 height 16
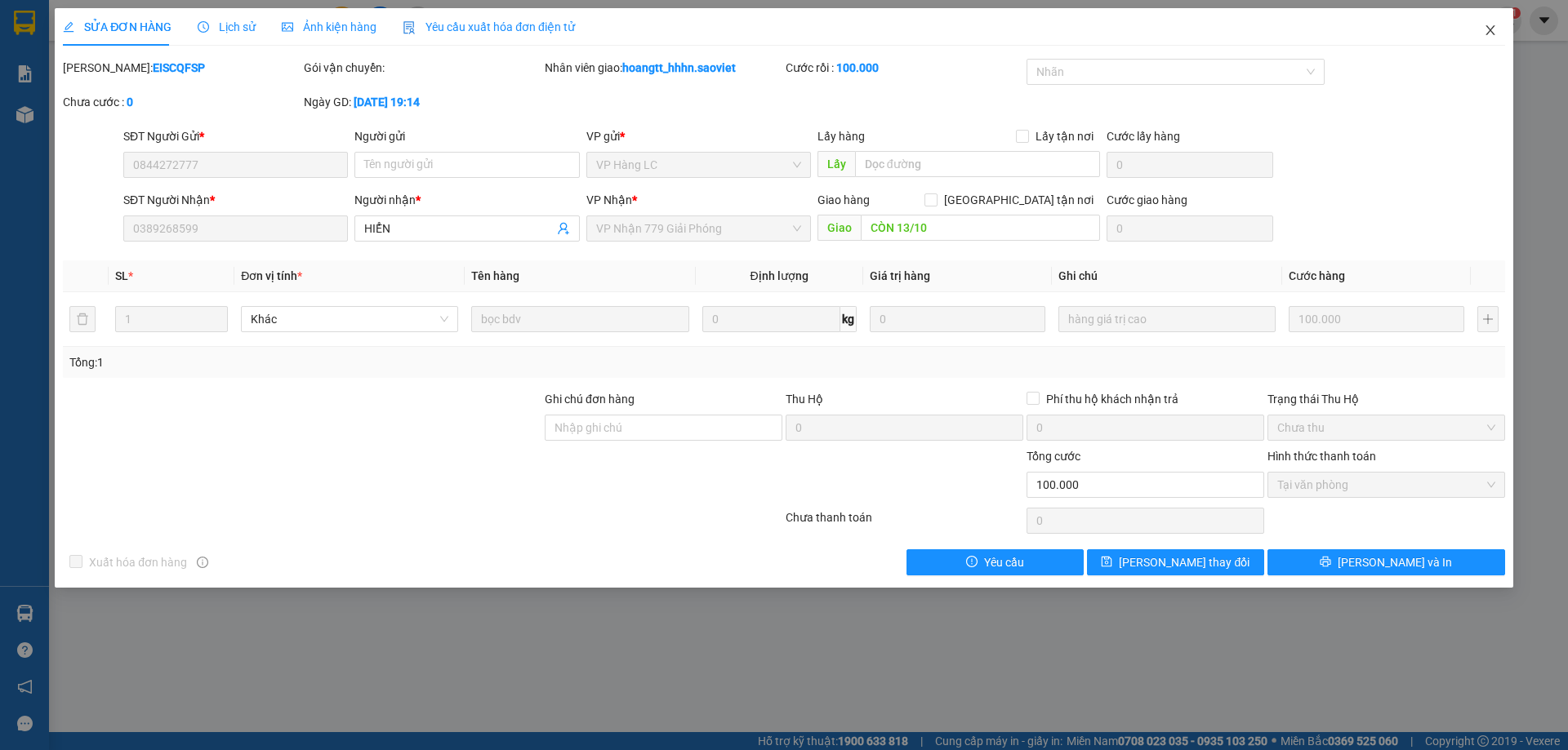
click at [1473, 27] on span "Close" at bounding box center [1490, 31] width 45 height 45
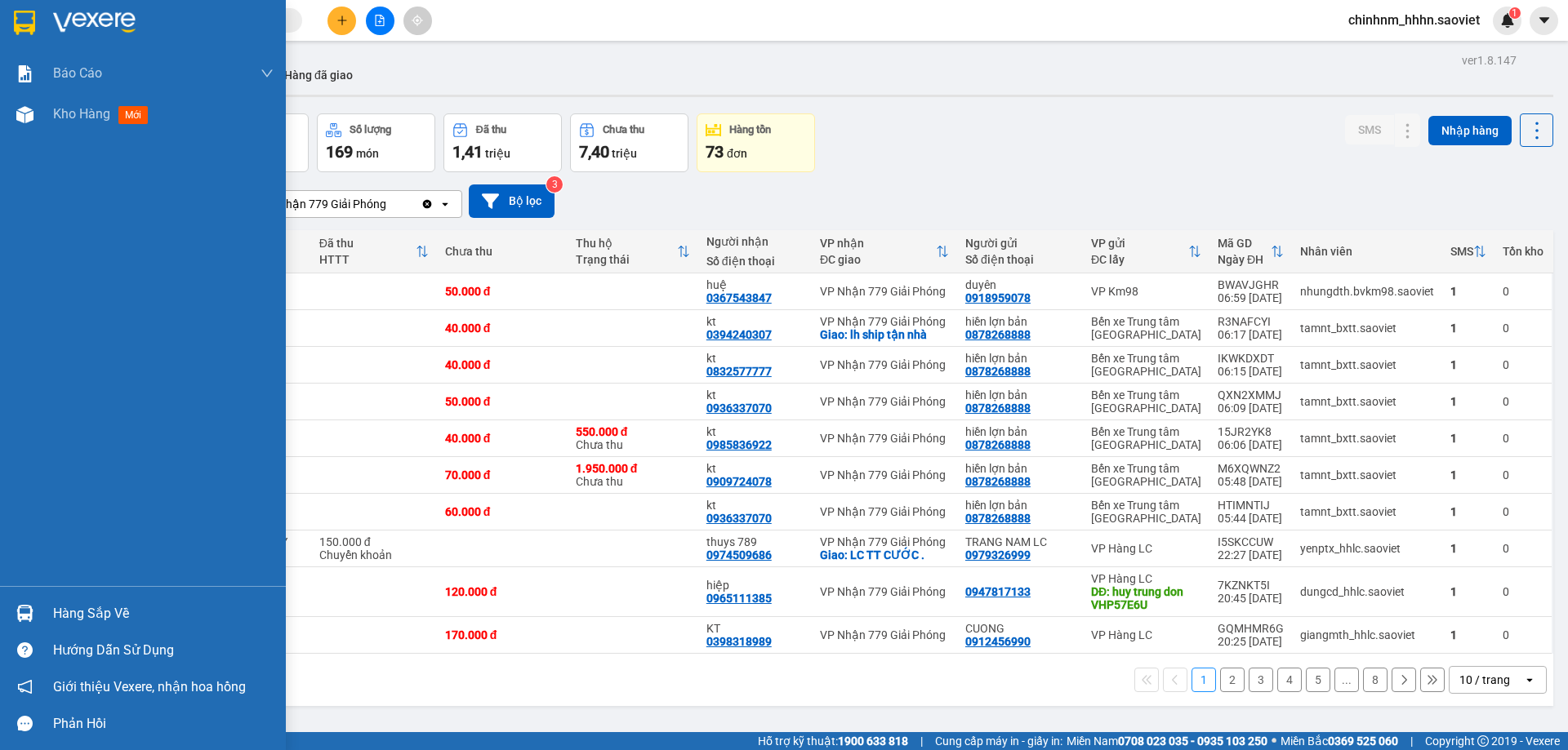
click at [26, 606] on img at bounding box center [25, 613] width 17 height 17
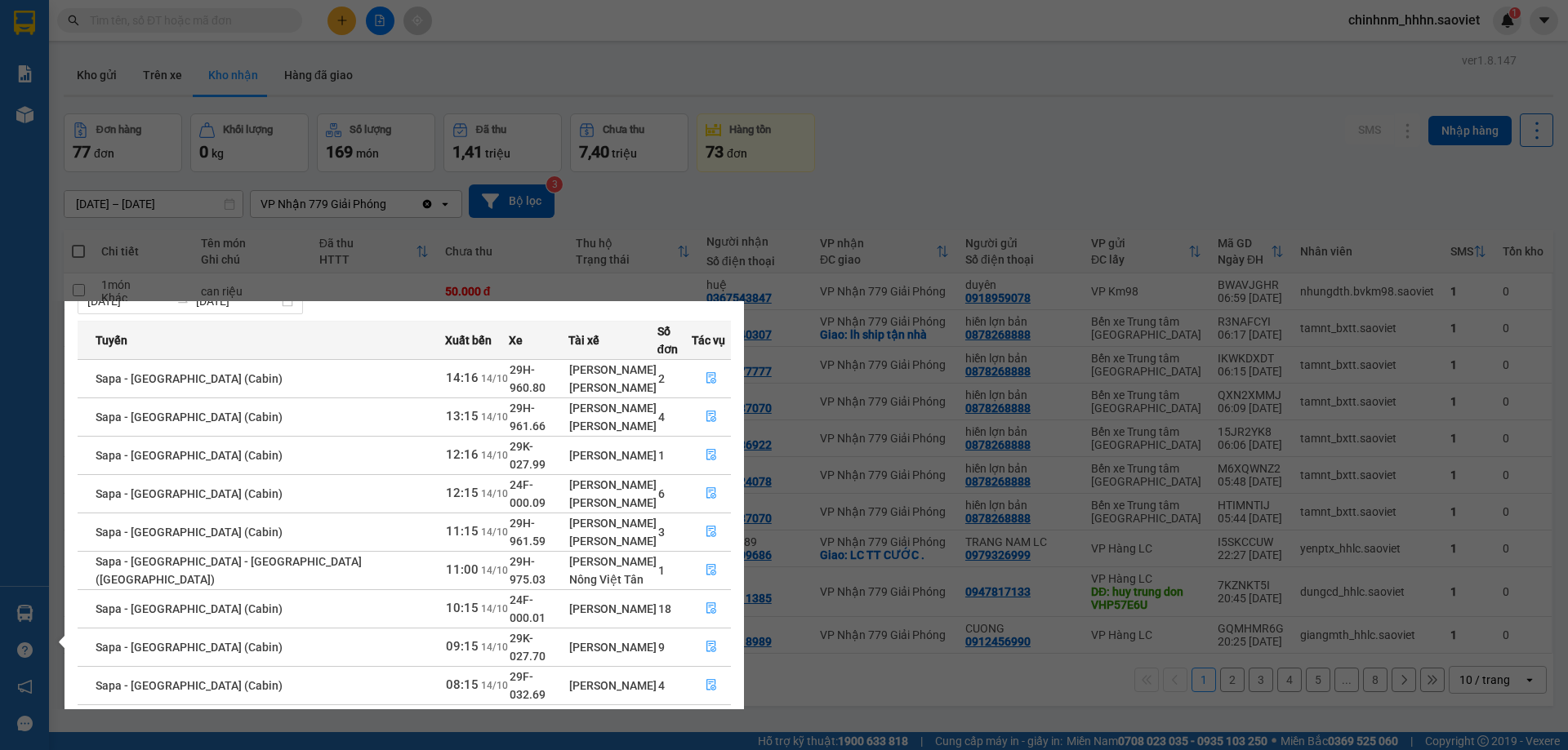
scroll to position [75, 0]
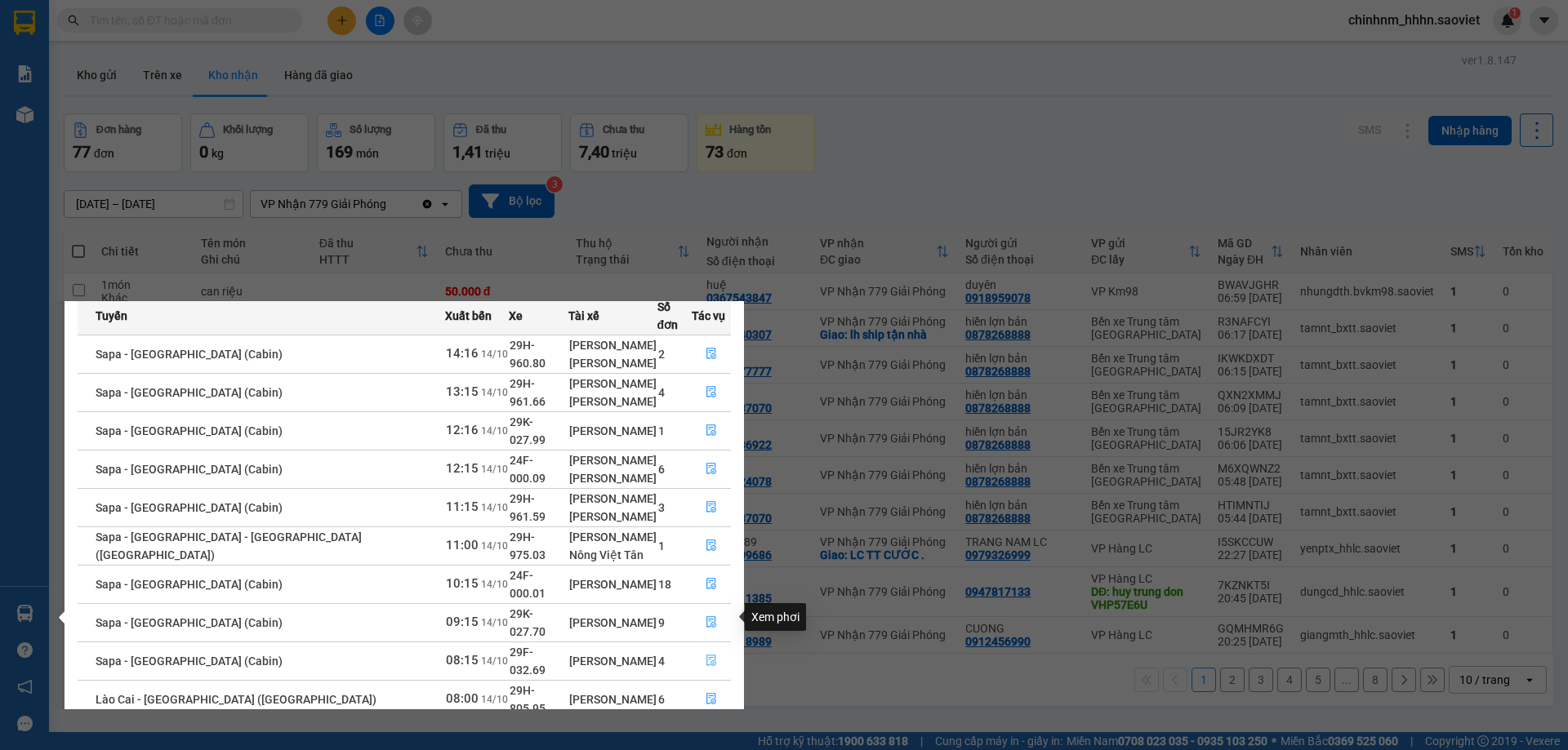
click at [706, 655] on icon "file-done" at bounding box center [711, 661] width 12 height 12
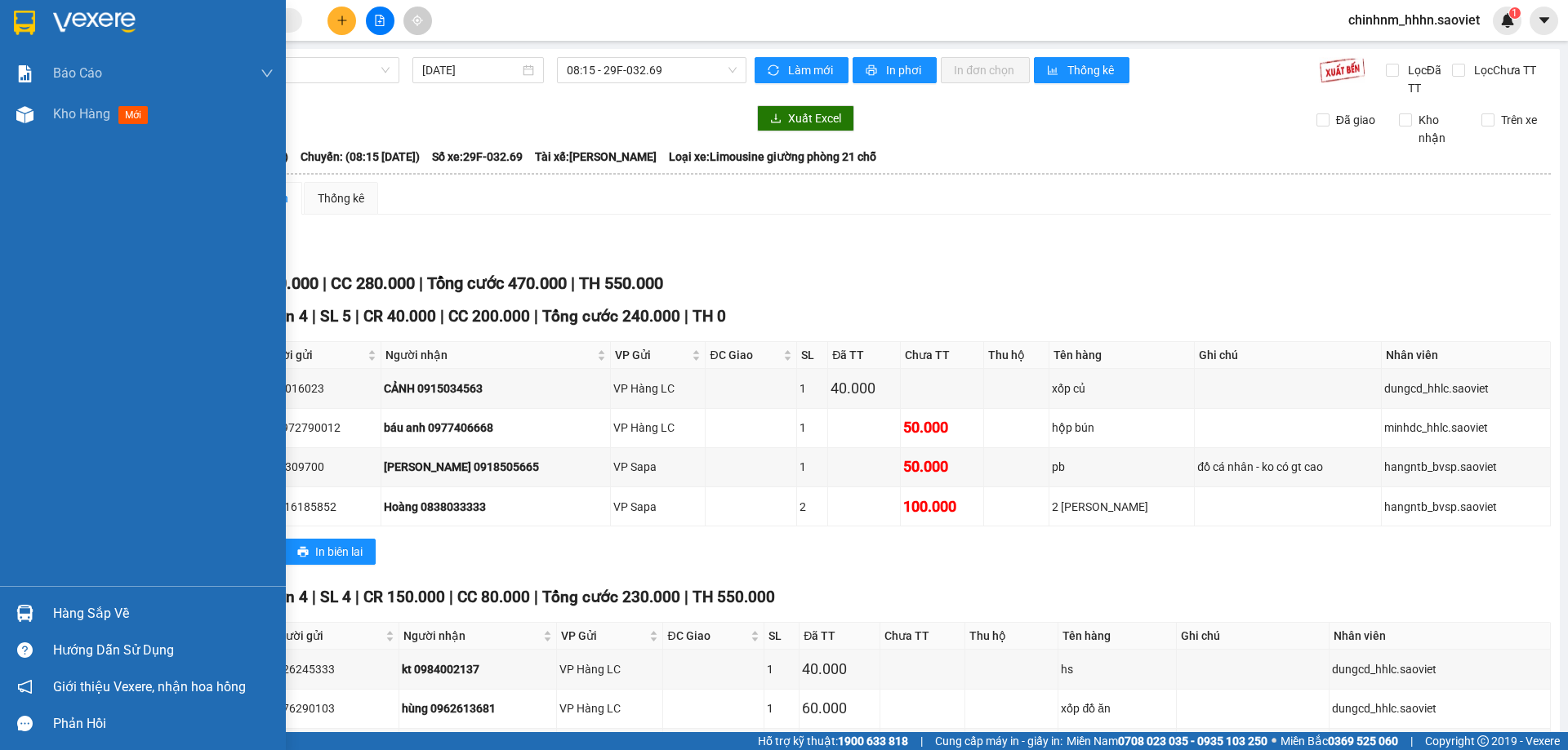
click at [40, 605] on div "Hàng sắp về" at bounding box center [143, 613] width 286 height 37
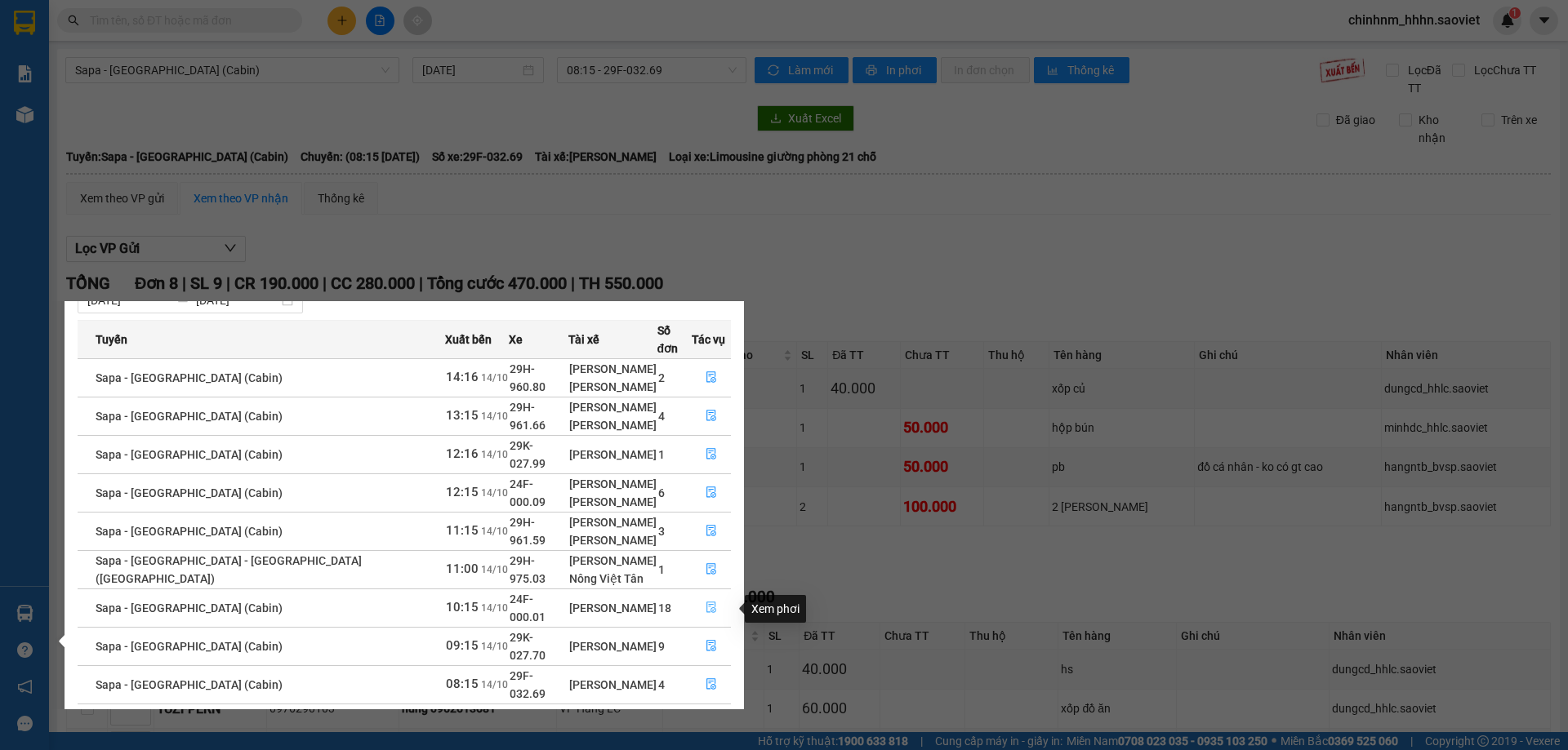
scroll to position [75, 0]
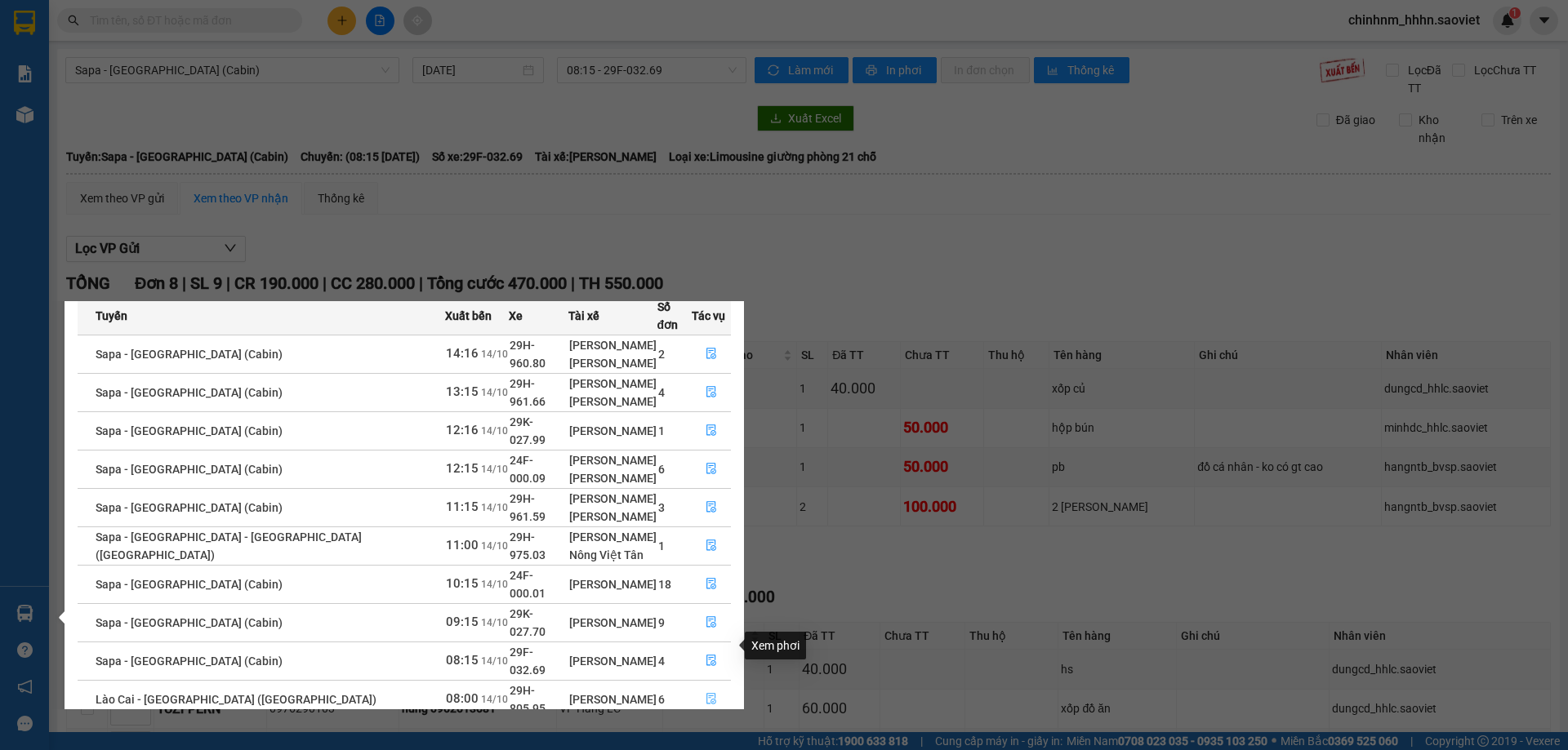
click at [708, 694] on icon "file-done" at bounding box center [711, 700] width 12 height 12
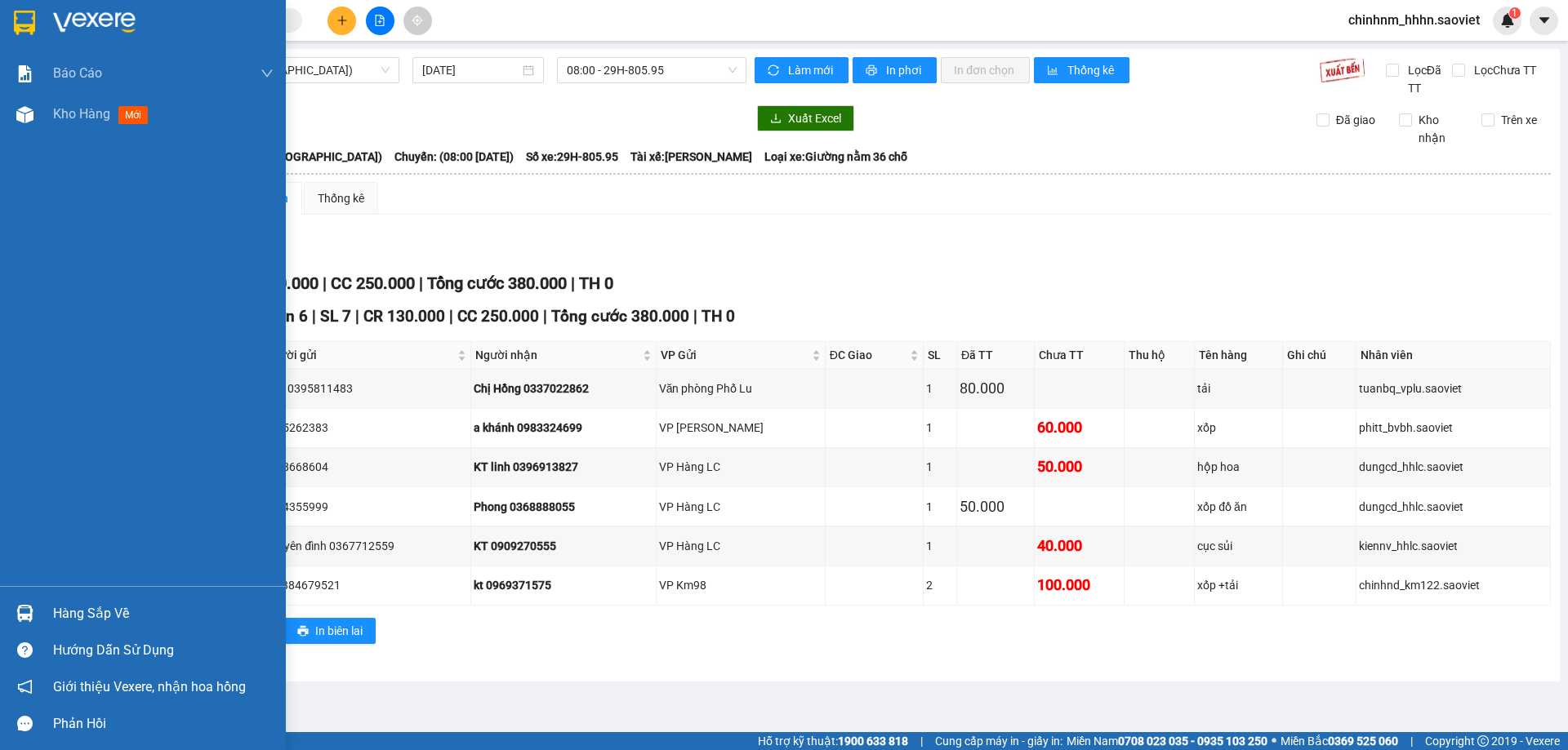
click at [57, 603] on div "Hàng sắp về" at bounding box center [163, 614] width 220 height 25
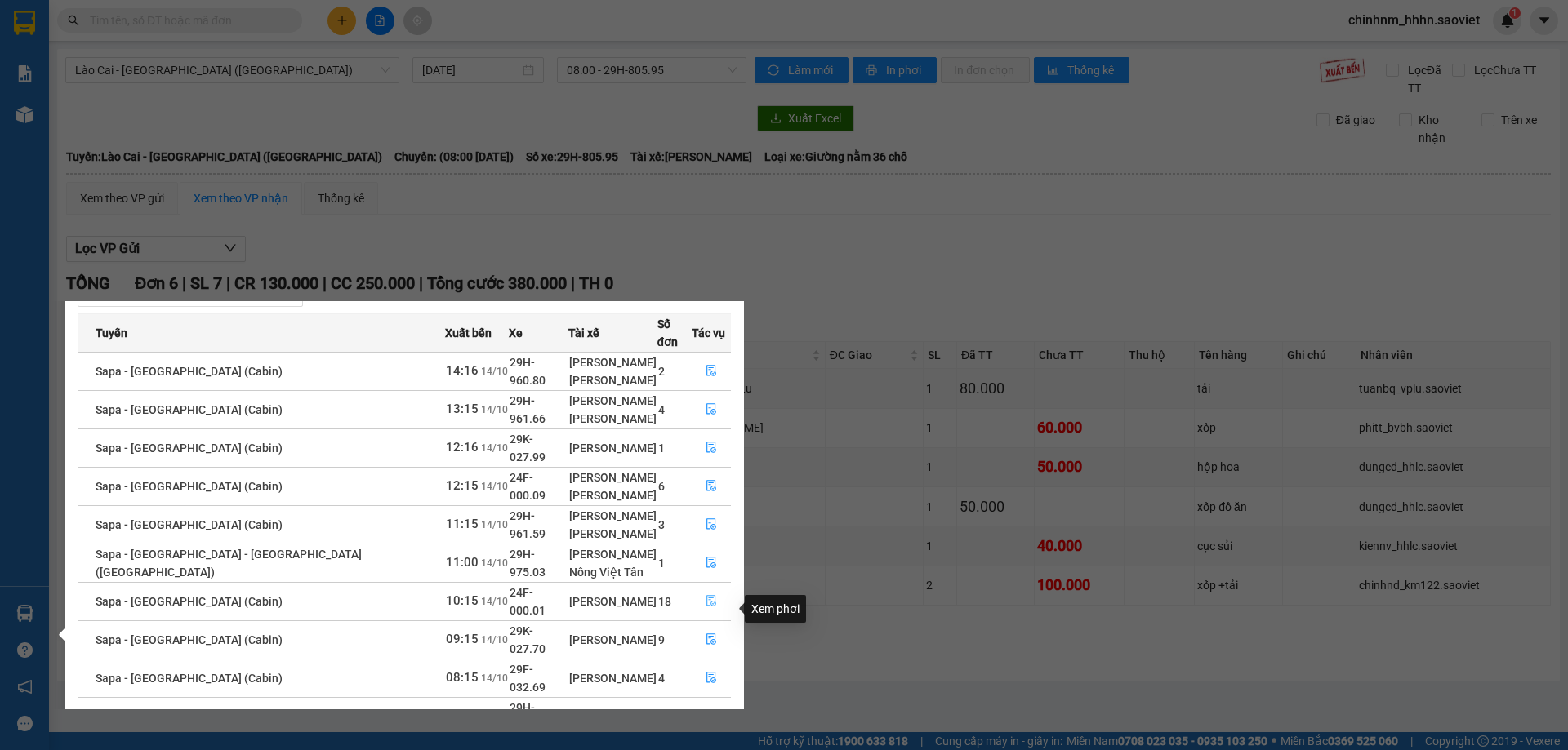
scroll to position [75, 0]
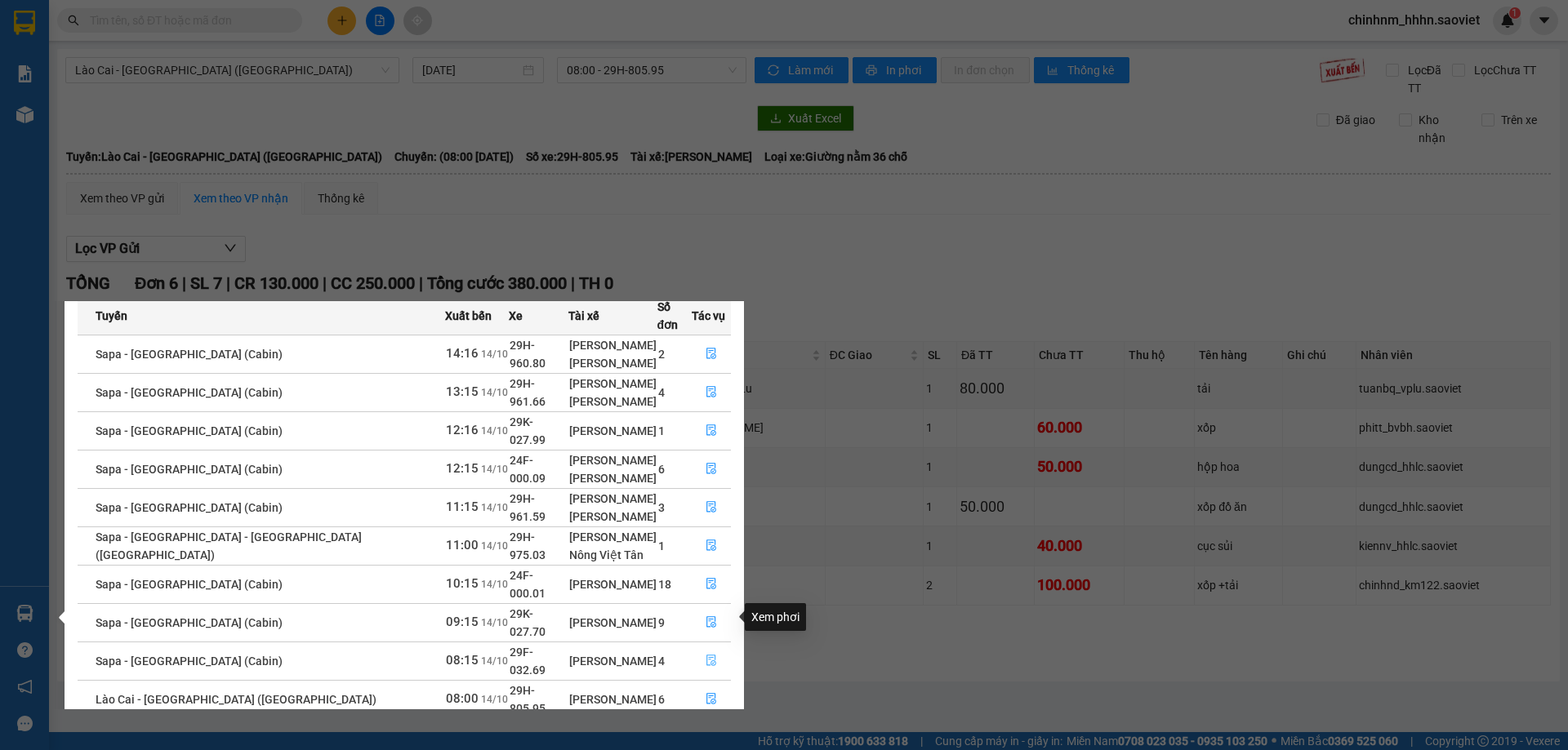
click at [708, 655] on icon "file-done" at bounding box center [711, 661] width 10 height 12
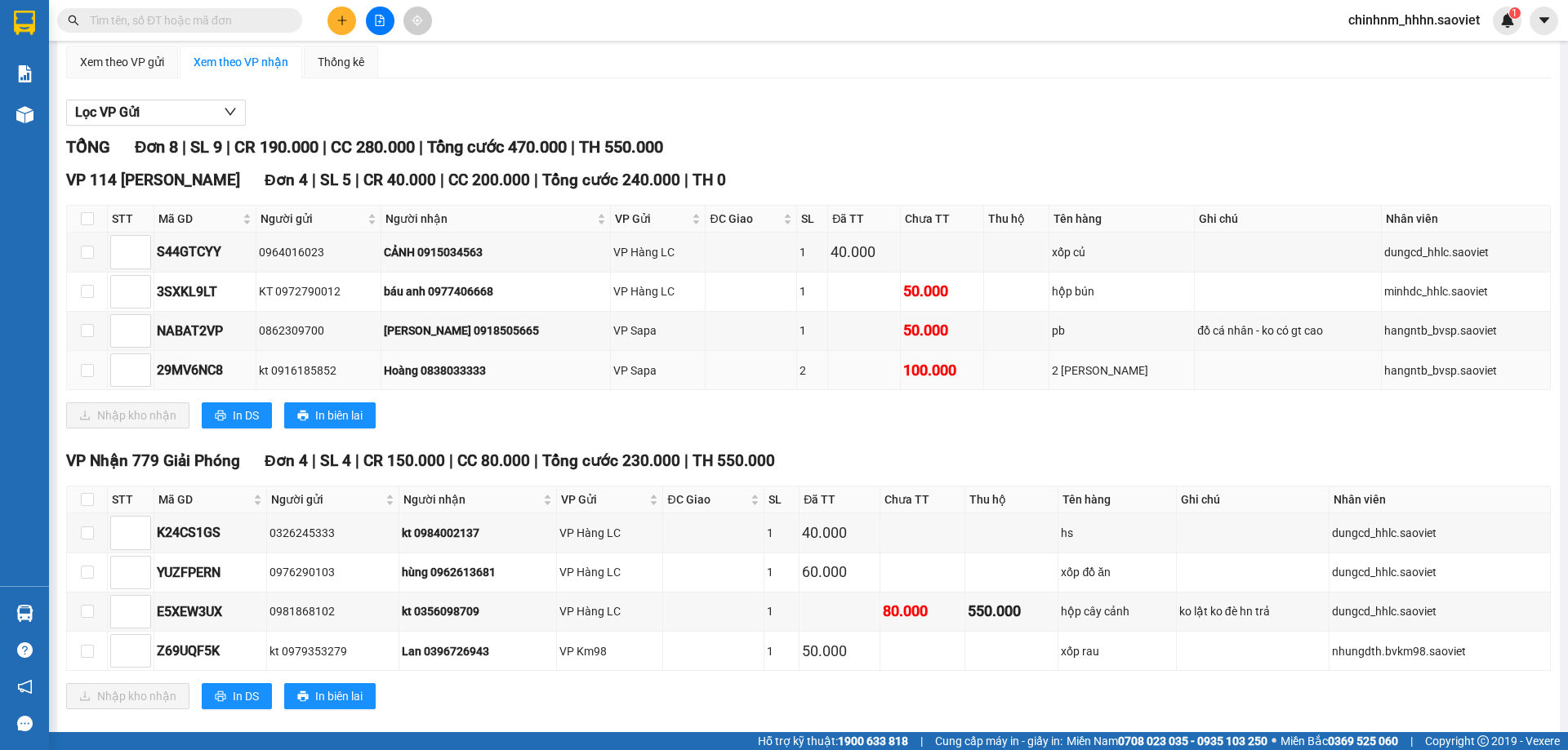
click at [1316, 372] on td at bounding box center [1289, 371] width 187 height 39
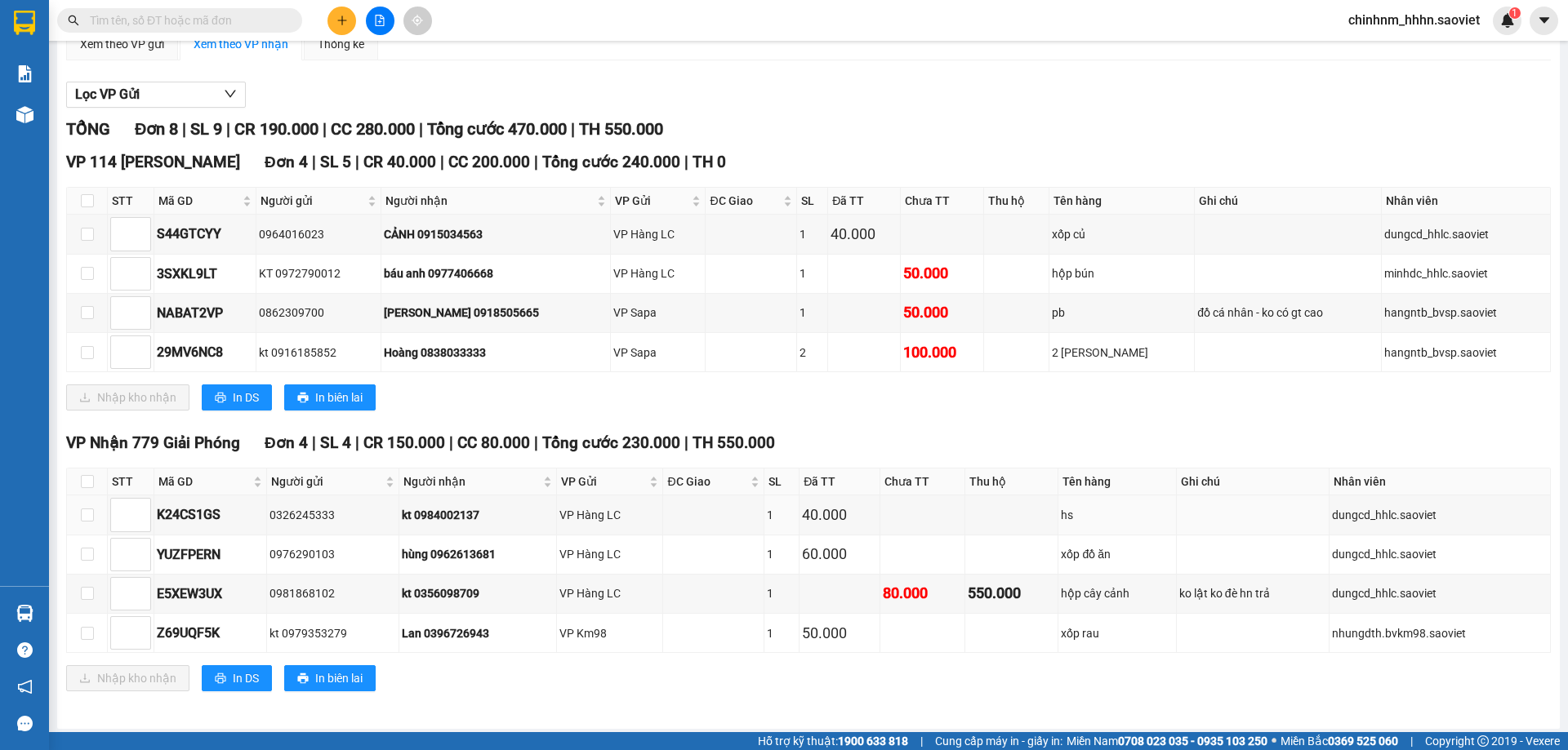
scroll to position [159, 0]
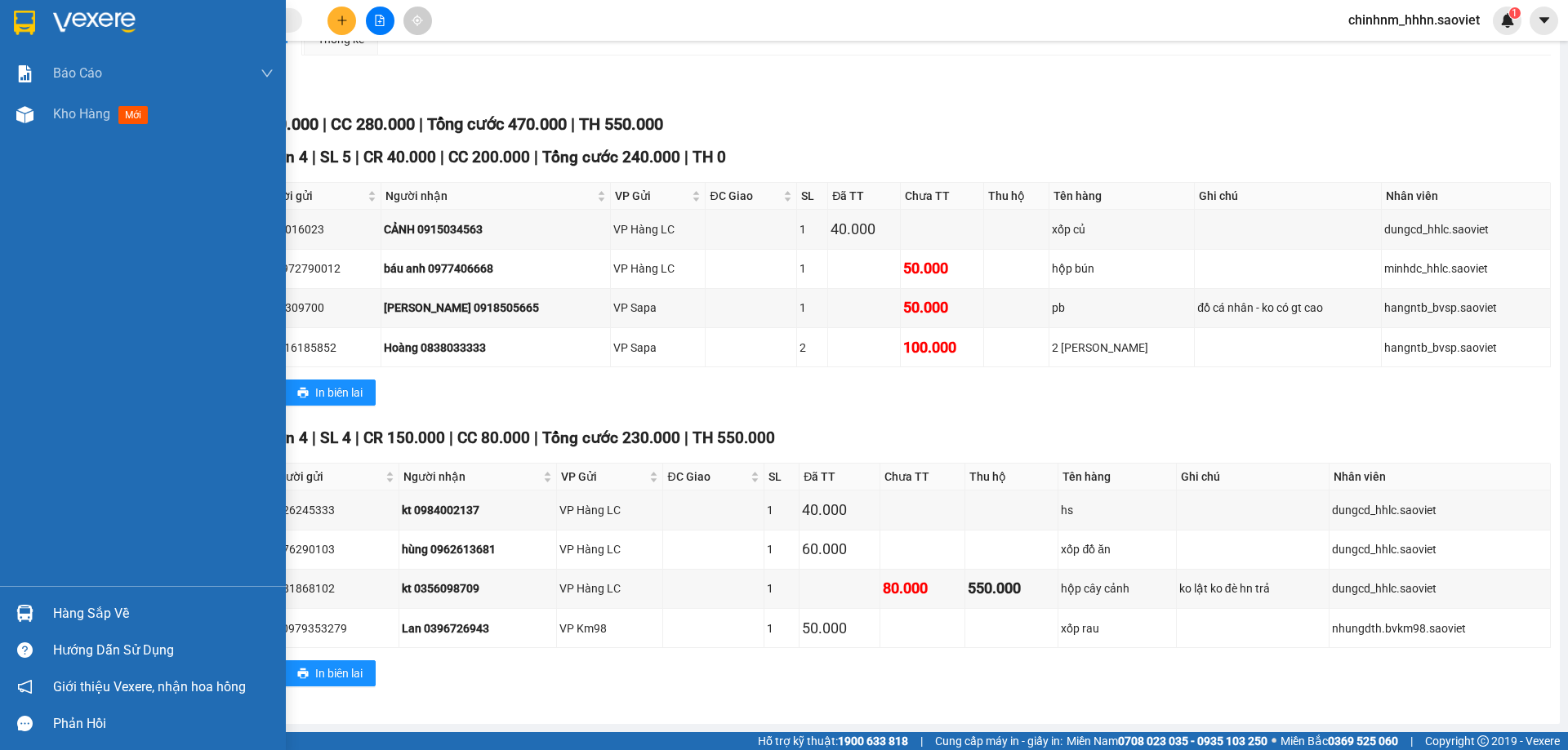
click at [72, 623] on div "Hàng sắp về" at bounding box center [163, 614] width 220 height 25
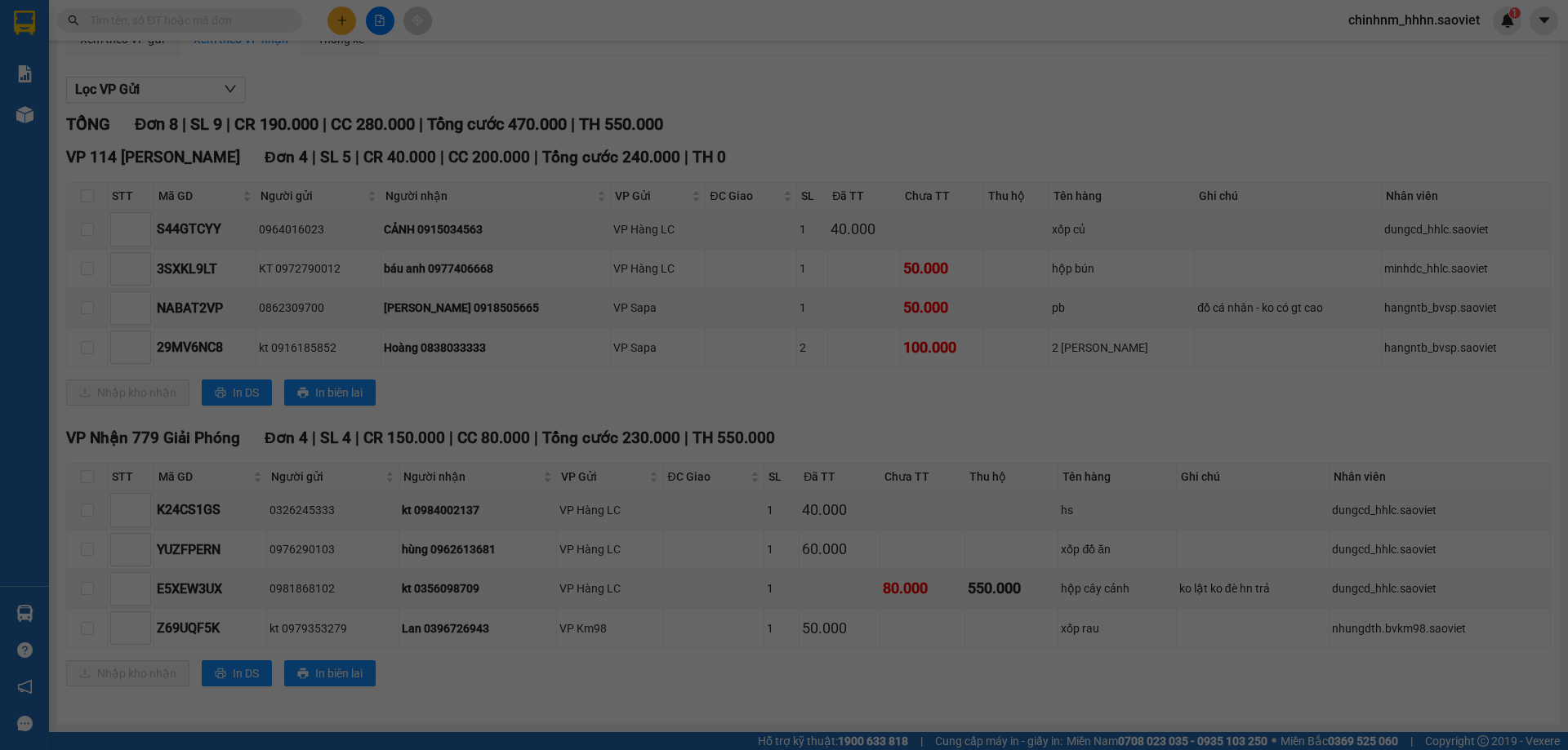
scroll to position [26, 0]
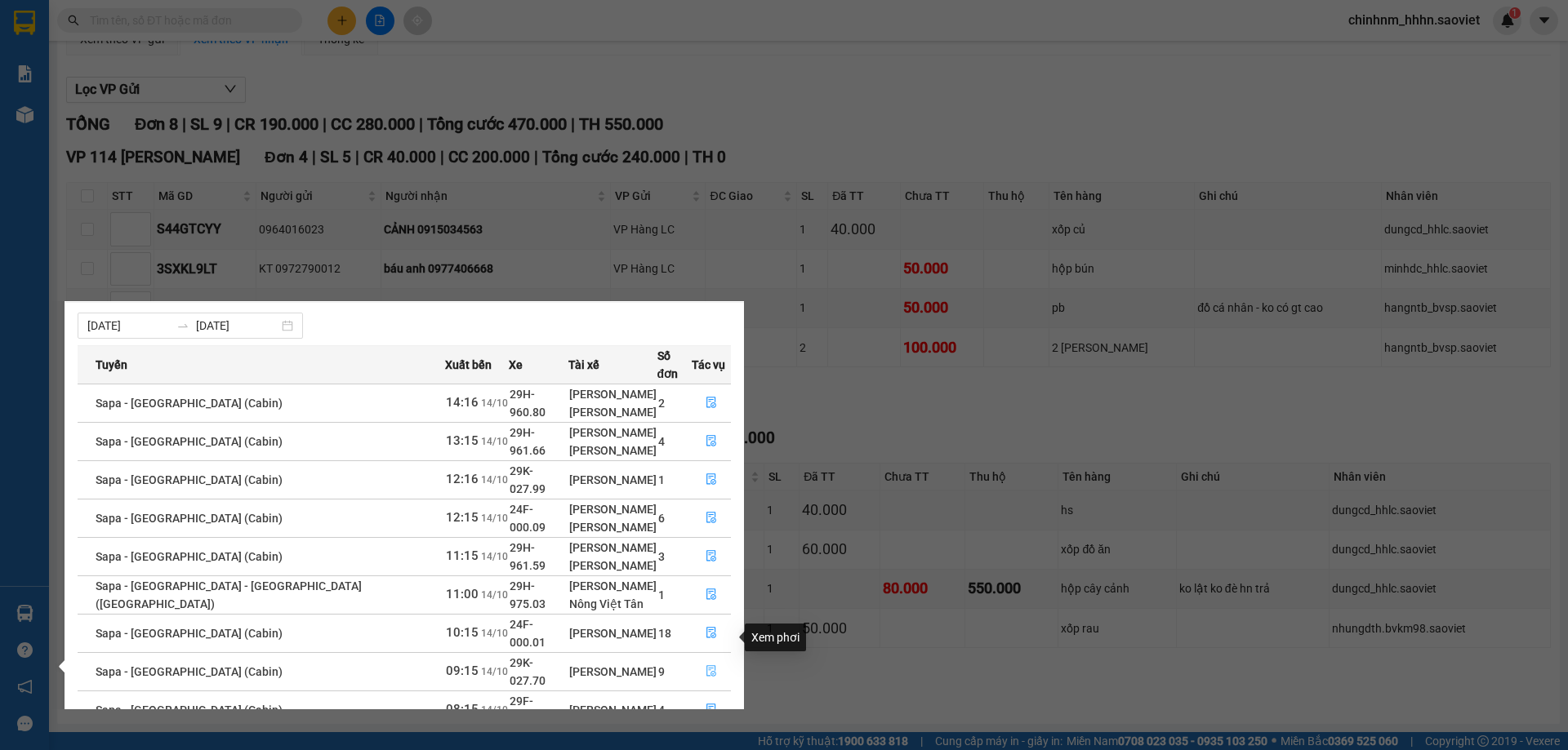
click at [716, 659] on button "button" at bounding box center [711, 672] width 37 height 26
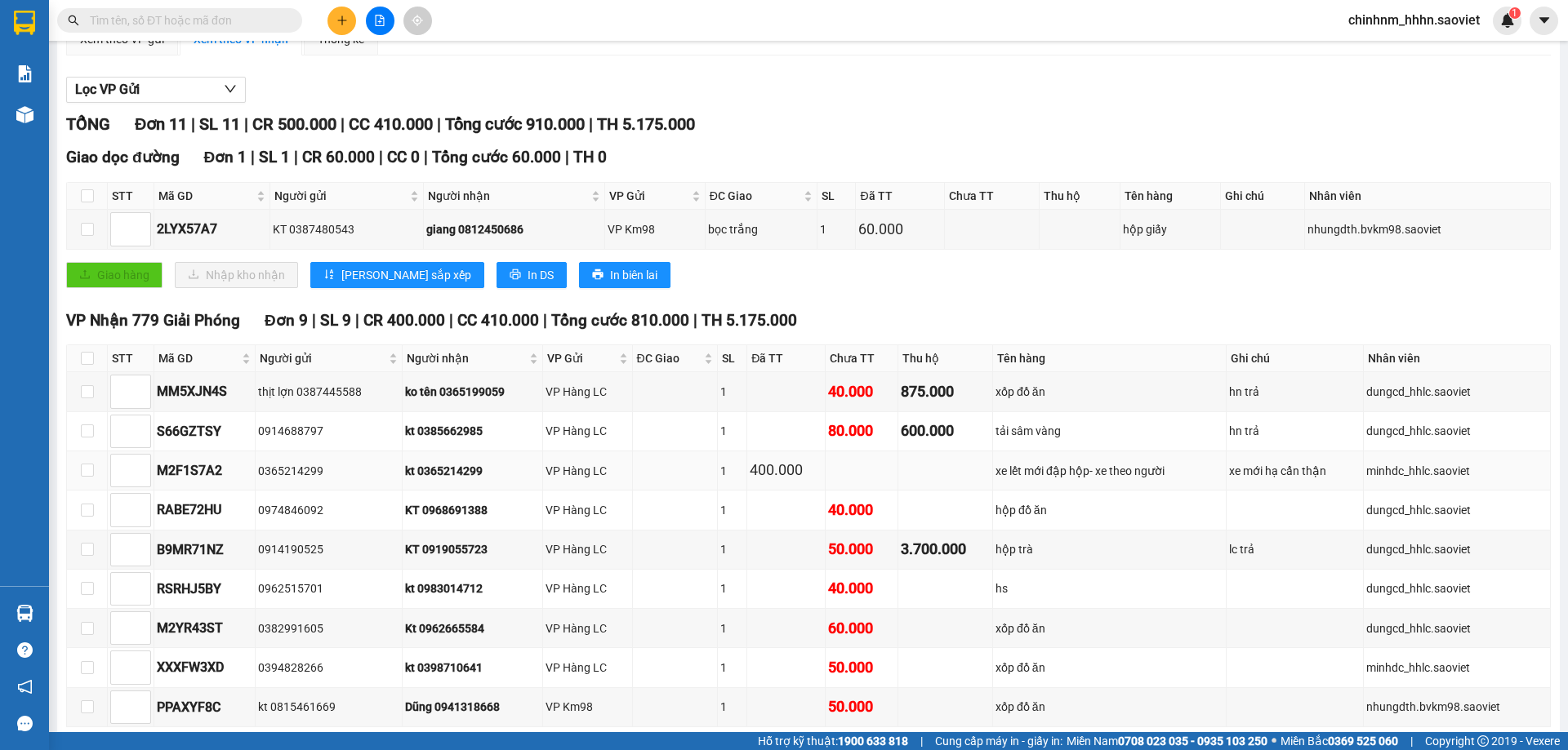
click at [1091, 471] on div "xe lết mới đập hộp- xe theo người" at bounding box center [1109, 471] width 228 height 18
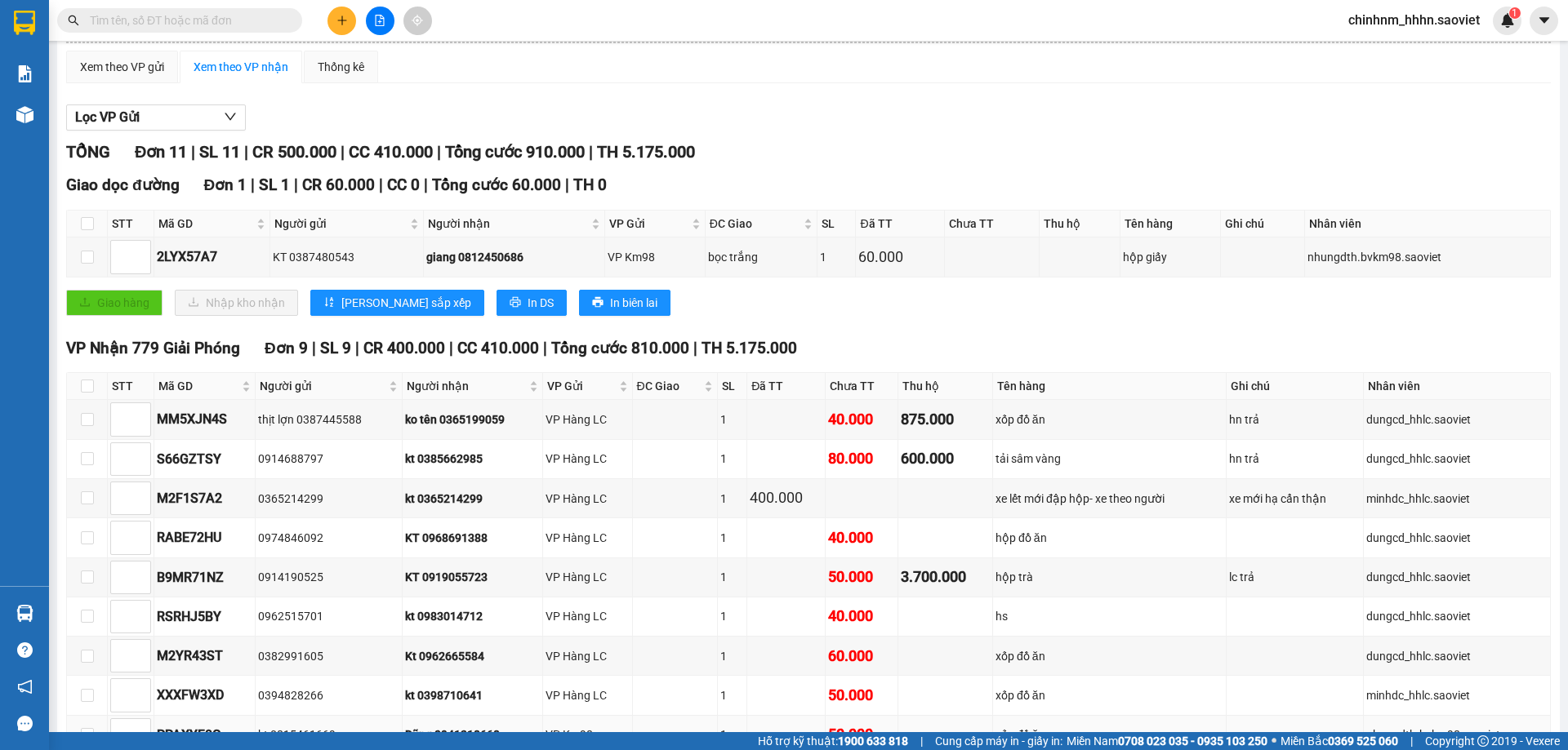
scroll to position [129, 0]
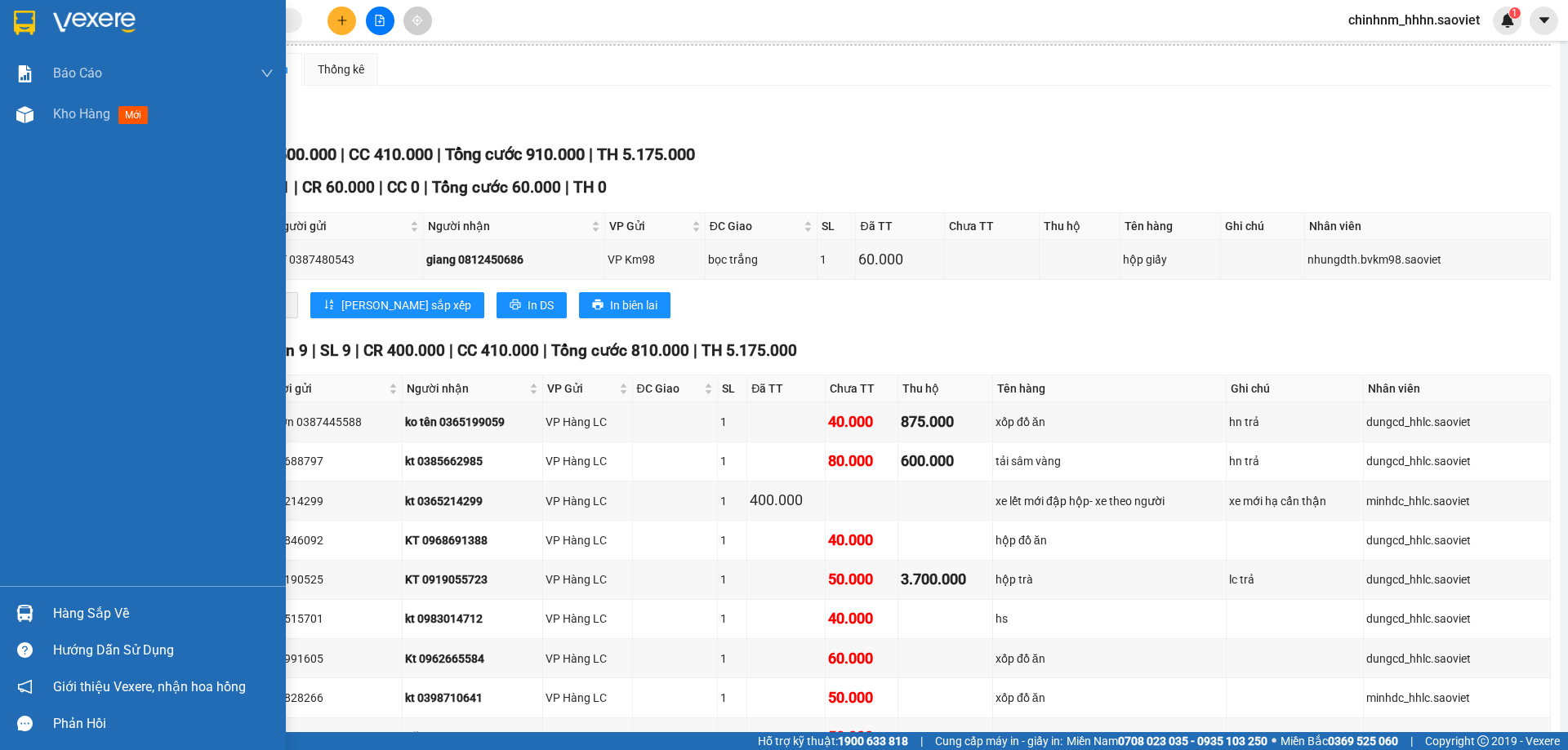
click at [45, 610] on div "Hàng sắp về" at bounding box center [143, 613] width 286 height 37
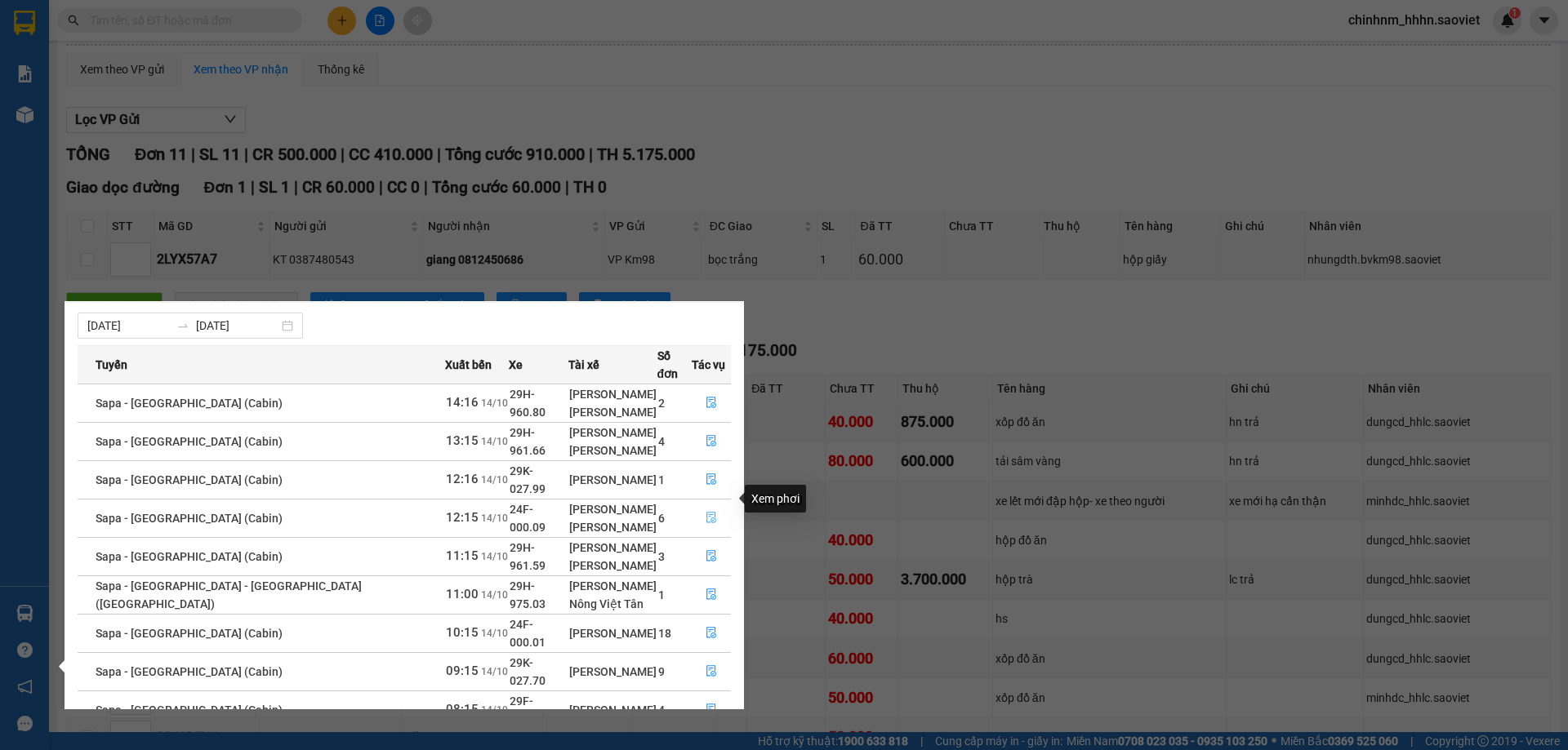
click at [706, 512] on icon "file-done" at bounding box center [711, 518] width 12 height 12
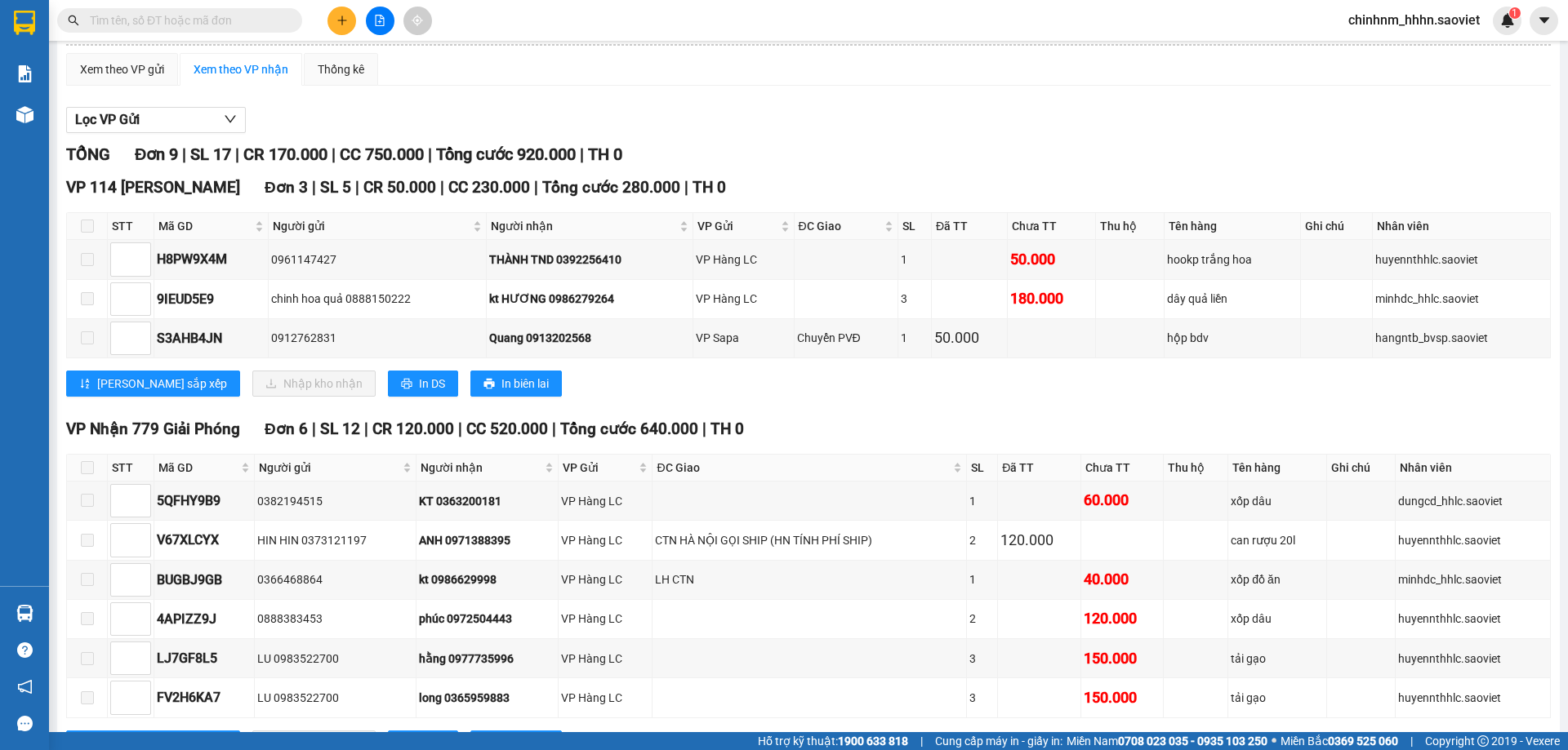
scroll to position [199, 0]
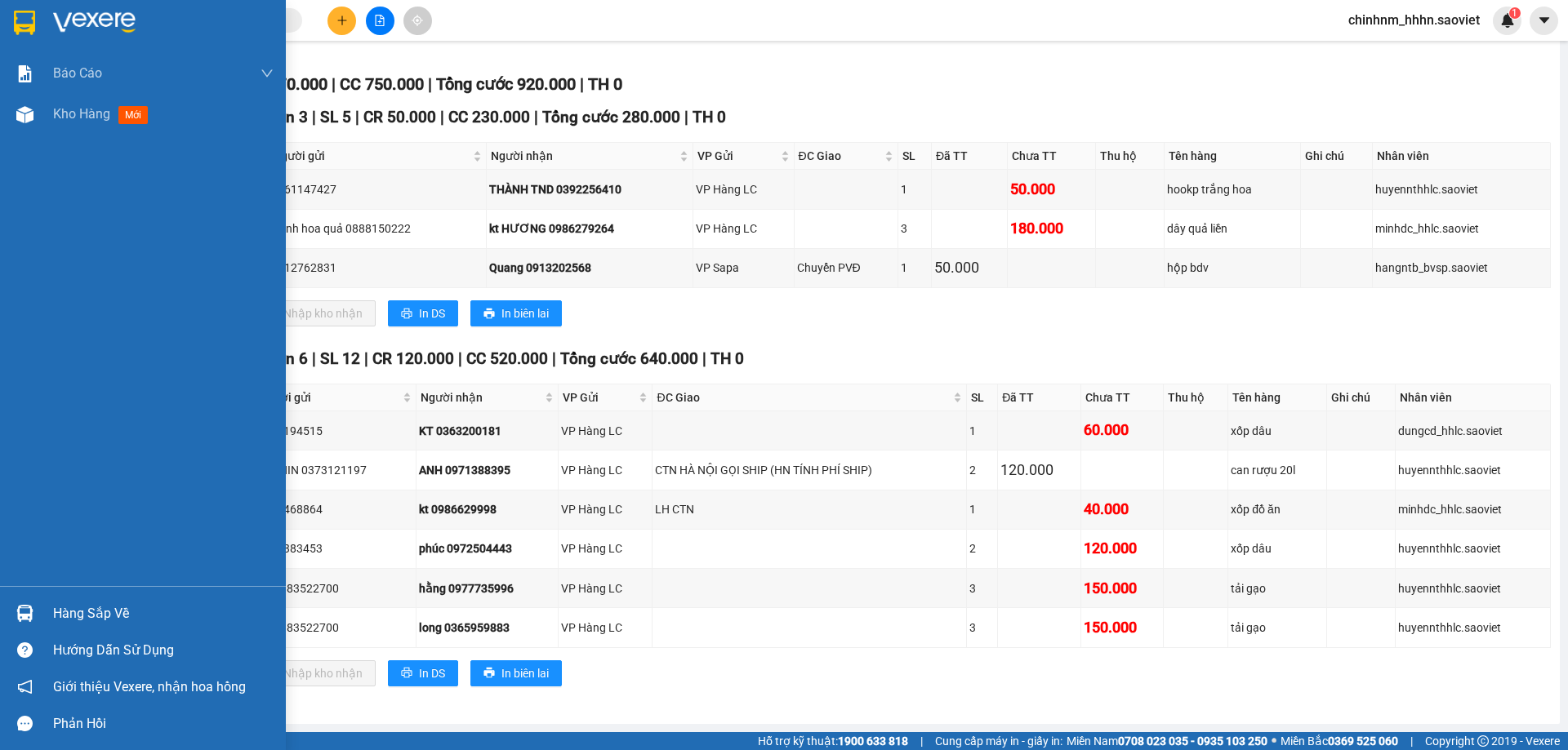
click at [119, 641] on div "Hướng dẫn sử dụng" at bounding box center [163, 650] width 220 height 25
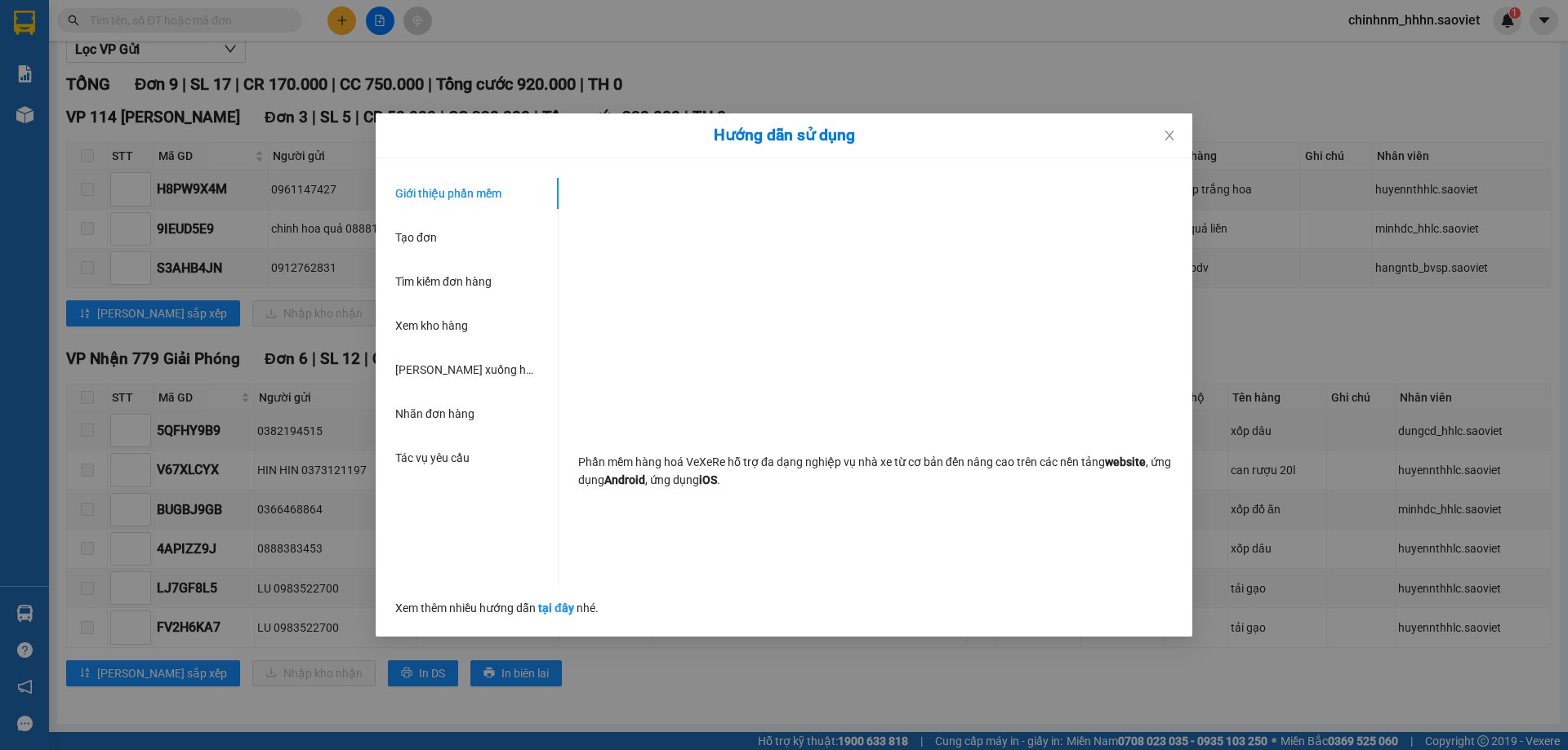
click at [83, 502] on div "Hướng dẫn sử dụng Giới thiệu phần mềm Tạo đơn Tìm kiếm đơn hàng Xem kho hàng Lê…" at bounding box center [784, 375] width 1568 height 750
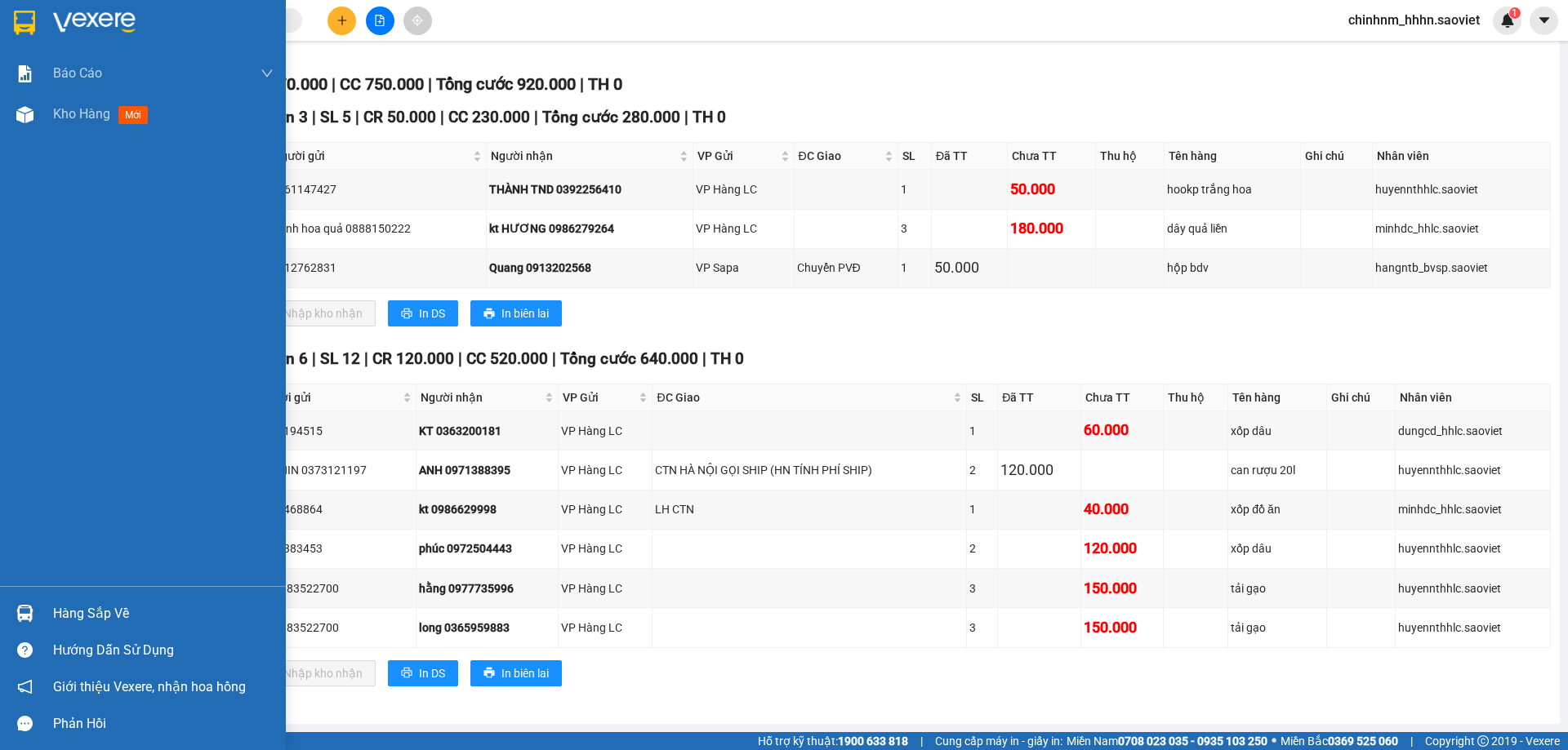
click at [27, 618] on img at bounding box center [25, 613] width 17 height 17
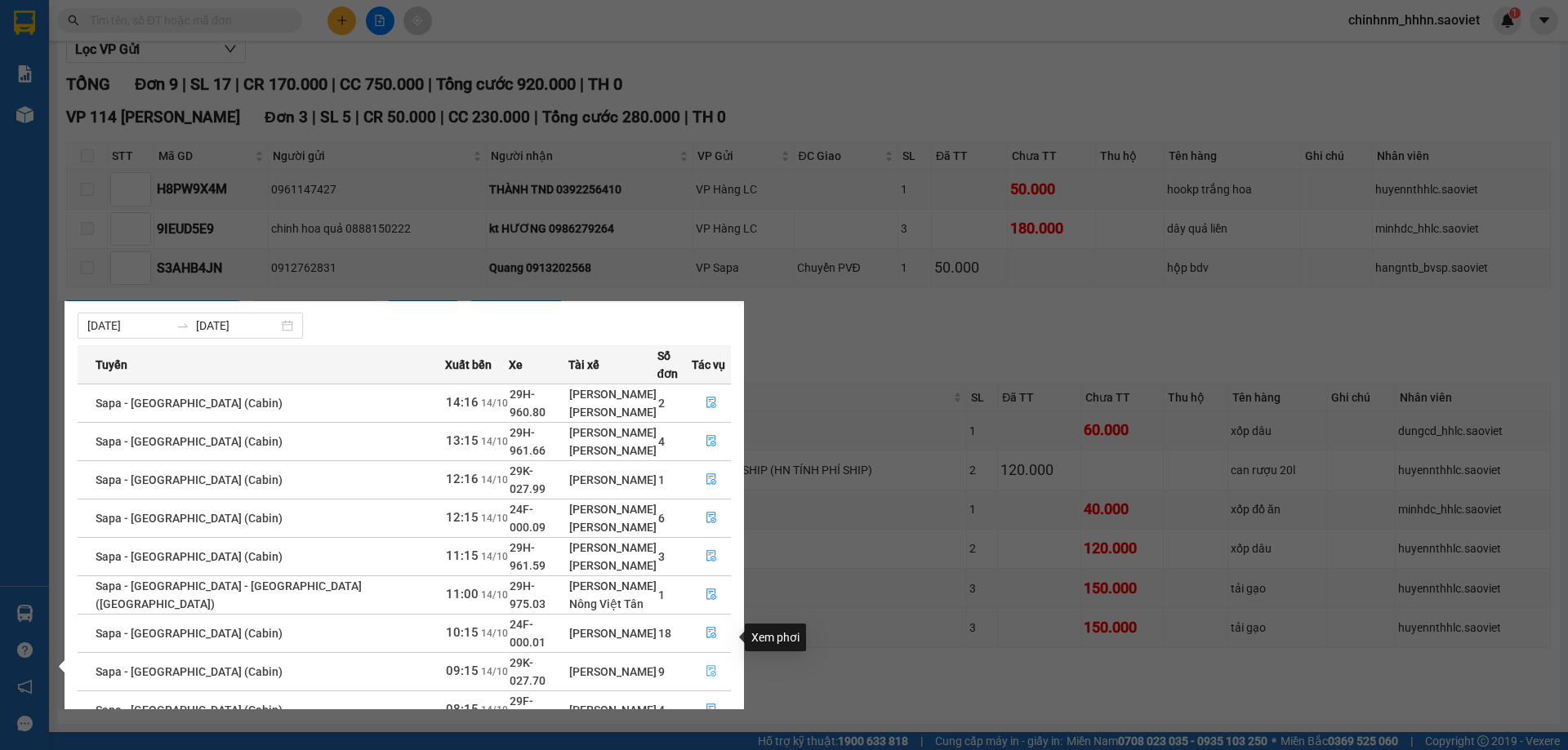
click at [699, 659] on button "button" at bounding box center [711, 672] width 37 height 26
